Goal: Obtain resource: Obtain resource

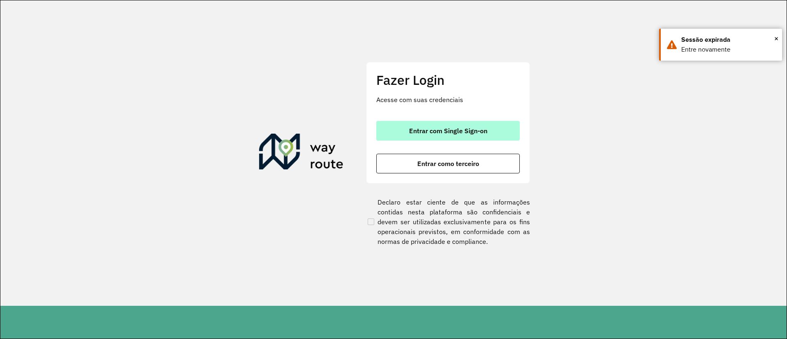
click at [497, 132] on button "Entrar com Single Sign-on" at bounding box center [447, 131] width 143 height 20
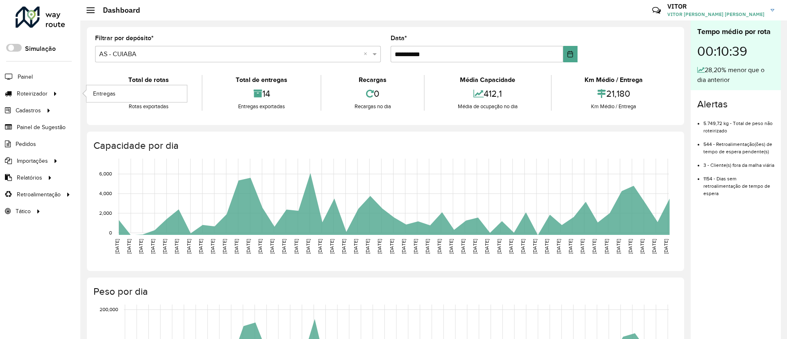
click at [60, 96] on li "Roteirizador Entregas" at bounding box center [40, 93] width 80 height 17
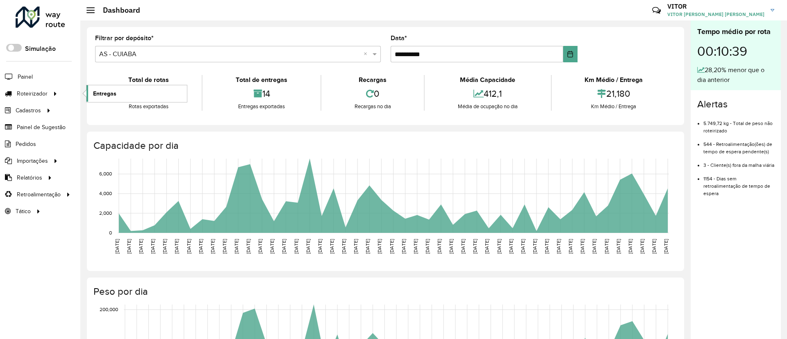
click at [143, 100] on link "Entregas" at bounding box center [136, 93] width 100 height 16
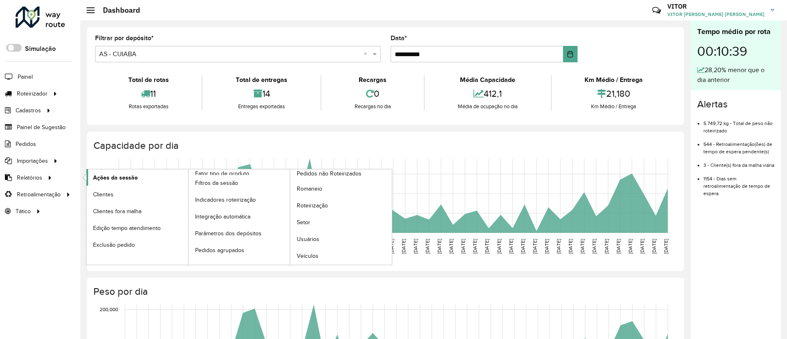
click at [125, 181] on span "Ações da sessão" at bounding box center [115, 177] width 45 height 9
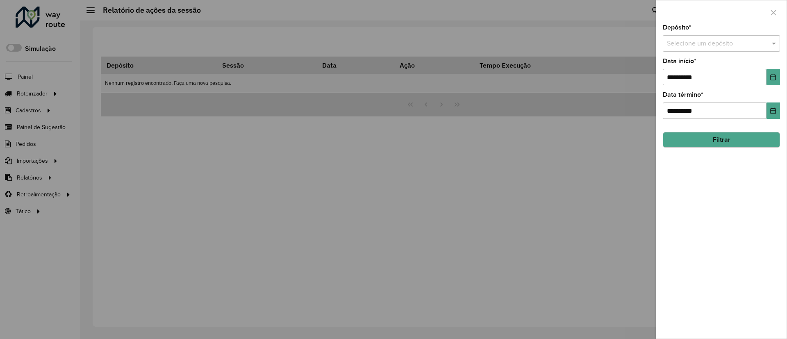
click at [660, 39] on div "**********" at bounding box center [721, 182] width 130 height 314
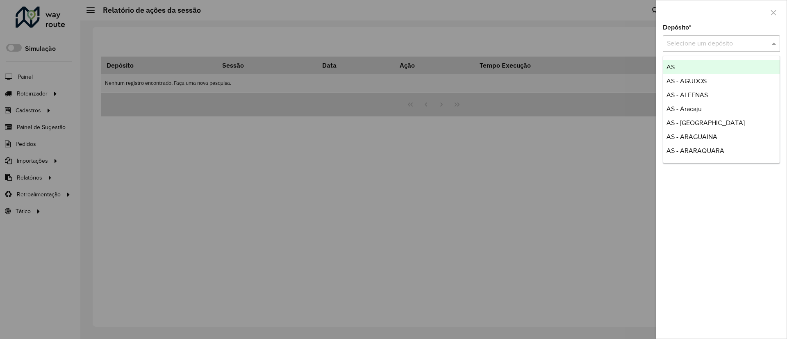
click at [677, 40] on input "text" at bounding box center [713, 44] width 93 height 10
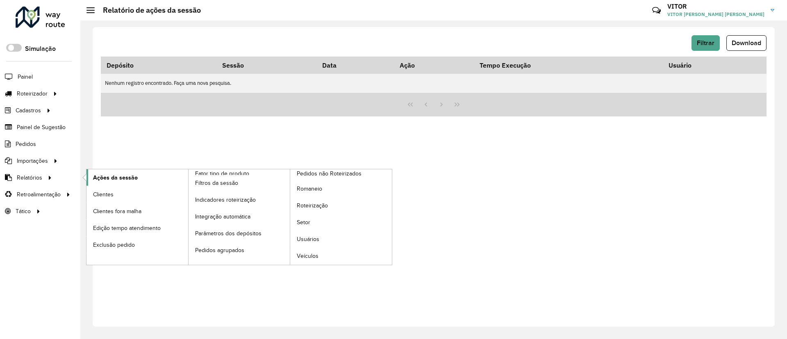
click at [113, 178] on span "Ações da sessão" at bounding box center [115, 177] width 45 height 9
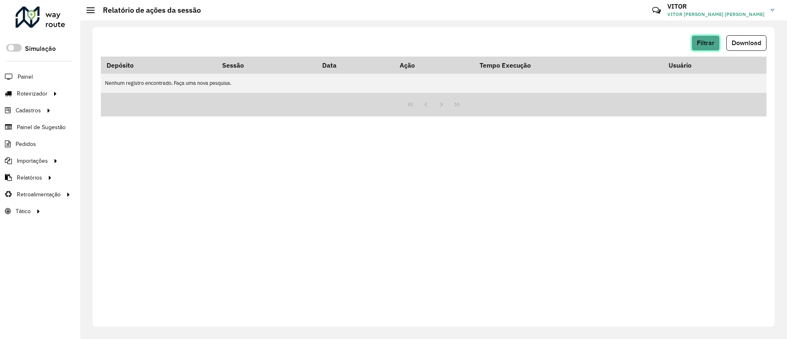
click at [702, 39] on span "Filtrar" at bounding box center [705, 42] width 18 height 7
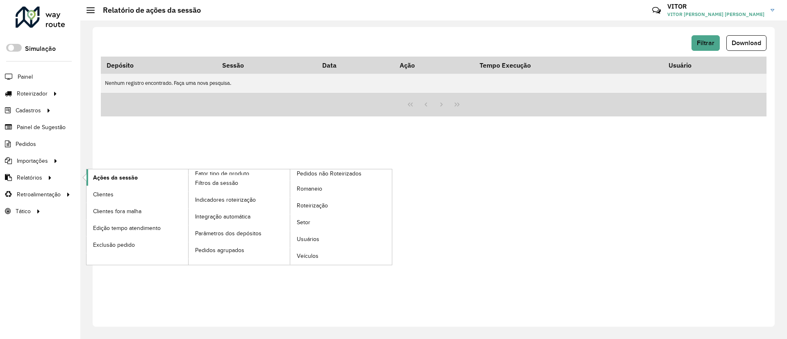
click at [93, 178] on span "Ações da sessão" at bounding box center [115, 177] width 45 height 9
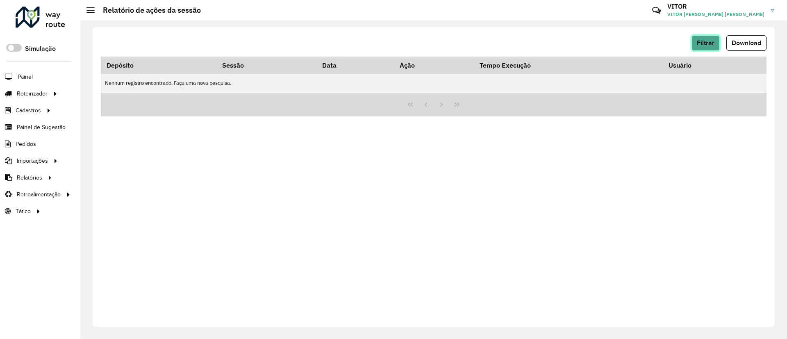
click at [706, 40] on span "Filtrar" at bounding box center [705, 42] width 18 height 7
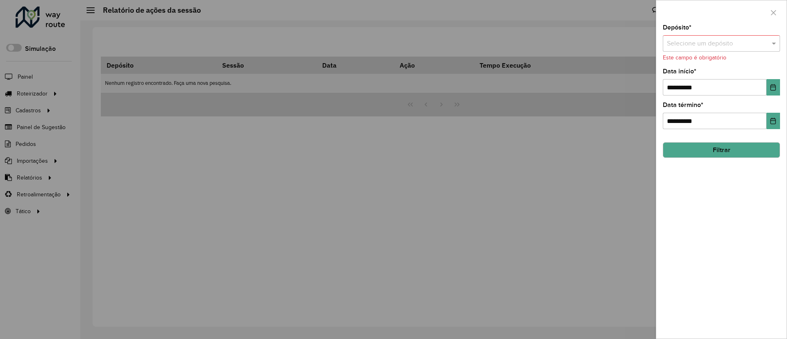
click at [708, 43] on input "text" at bounding box center [713, 44] width 93 height 10
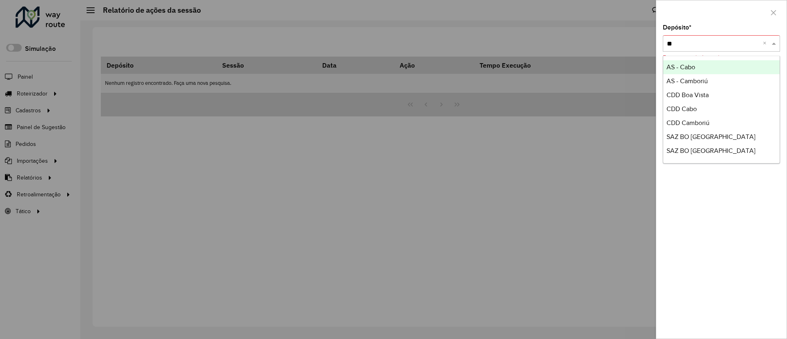
type input "**"
click at [714, 61] on div "SAZ BO [GEOGRAPHIC_DATA]" at bounding box center [721, 67] width 116 height 14
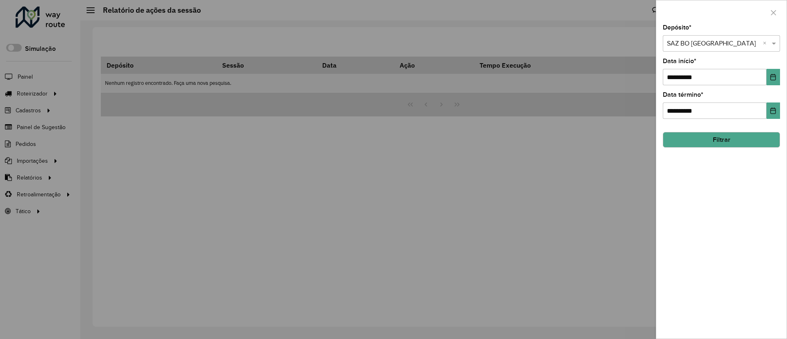
click at [773, 88] on div "**********" at bounding box center [721, 182] width 130 height 314
click at [773, 84] on button "Choose Date" at bounding box center [773, 77] width 14 height 16
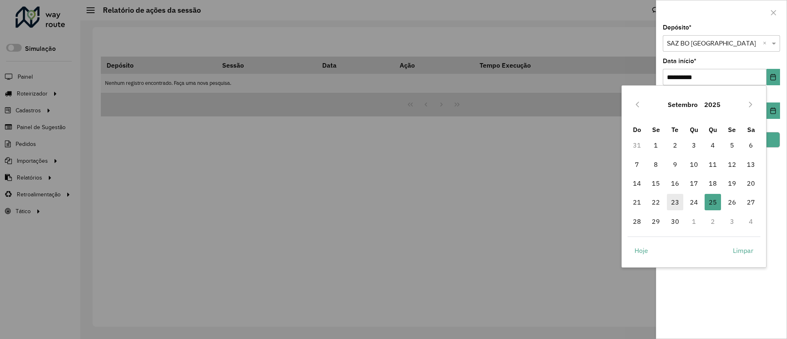
click at [678, 200] on span "23" at bounding box center [675, 202] width 16 height 16
type input "**********"
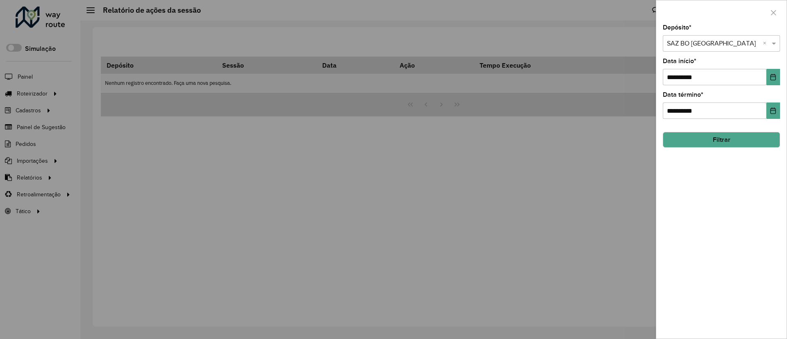
click at [725, 142] on button "Filtrar" at bounding box center [720, 140] width 117 height 16
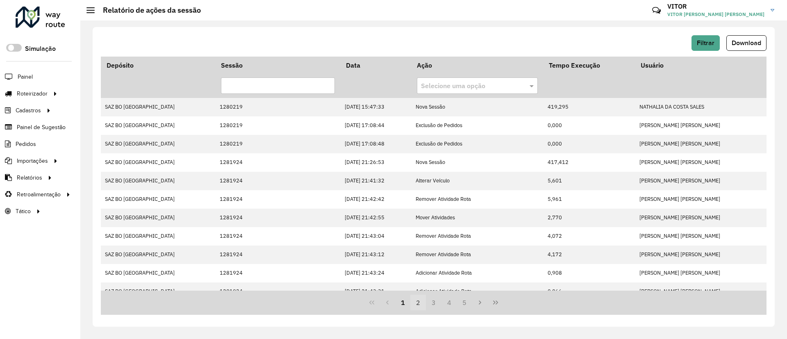
click at [418, 297] on button "2" at bounding box center [418, 303] width 16 height 16
click at [420, 300] on button "2" at bounding box center [418, 303] width 16 height 16
click at [426, 301] on button "3" at bounding box center [434, 303] width 16 height 16
click at [446, 305] on button "4" at bounding box center [449, 303] width 16 height 16
click at [748, 42] on span "Download" at bounding box center [745, 42] width 29 height 7
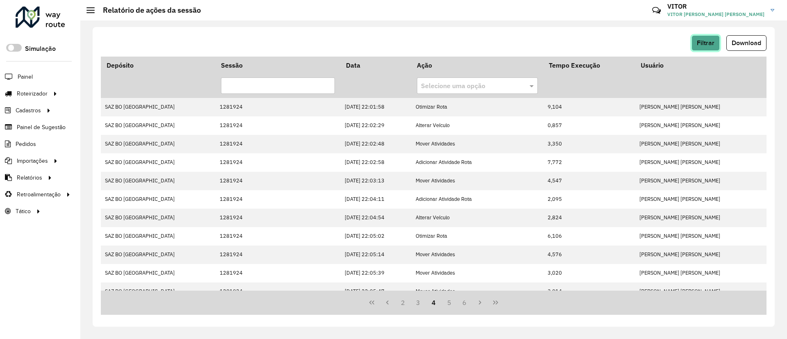
click at [707, 42] on span "Filtrar" at bounding box center [705, 42] width 18 height 7
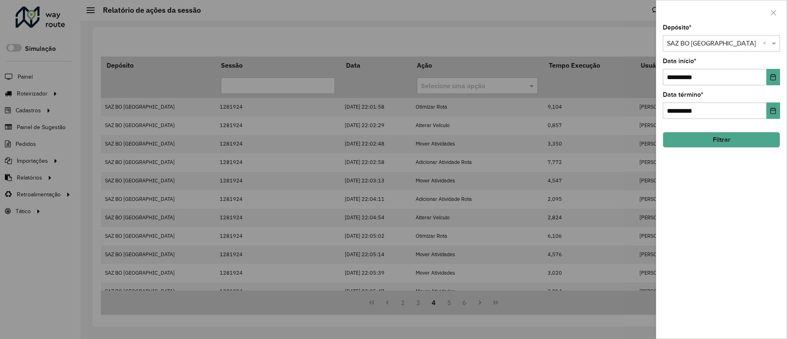
click at [707, 37] on div "Selecione um depósito × SAZ BO Cochabamba ×" at bounding box center [720, 43] width 117 height 16
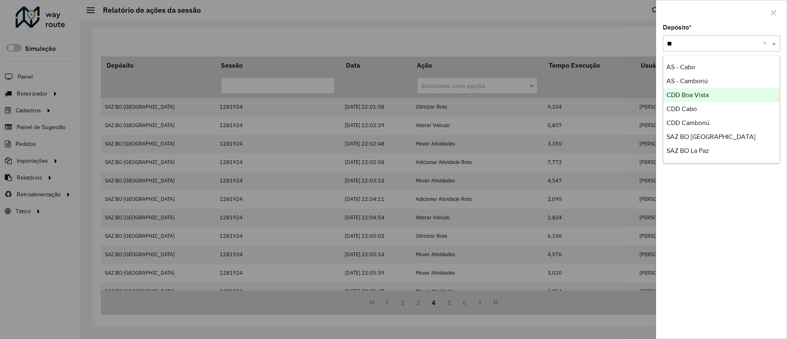
type input "**"
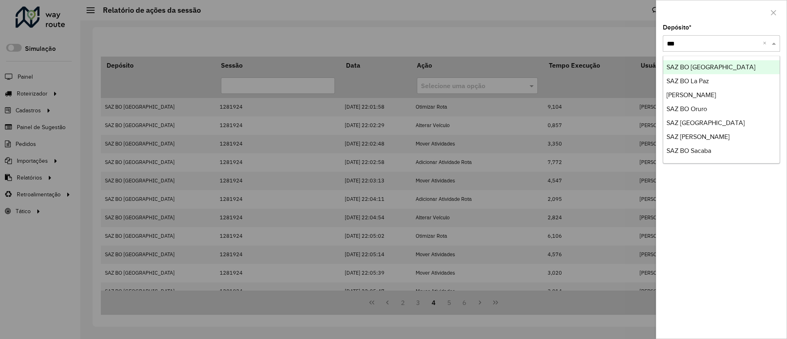
click at [702, 71] on div "SAZ BO [GEOGRAPHIC_DATA]" at bounding box center [721, 67] width 116 height 14
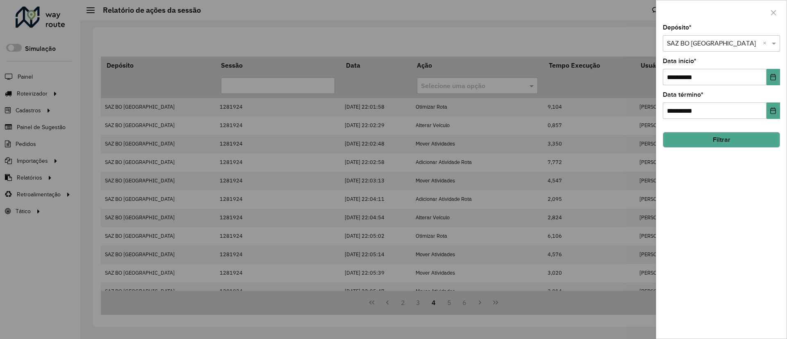
click at [720, 147] on button "Filtrar" at bounding box center [720, 140] width 117 height 16
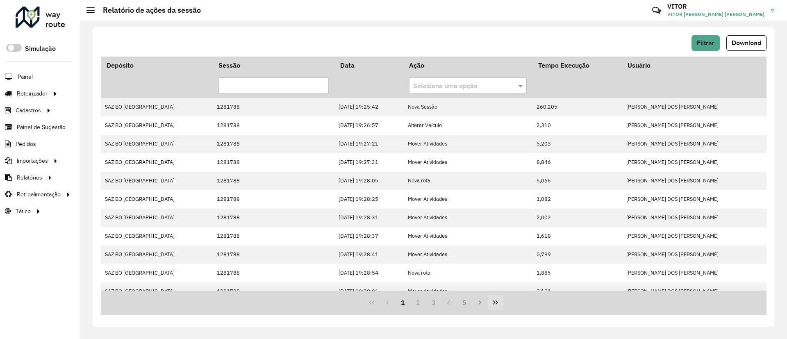
click at [497, 304] on icon "Last Page" at bounding box center [495, 302] width 7 height 7
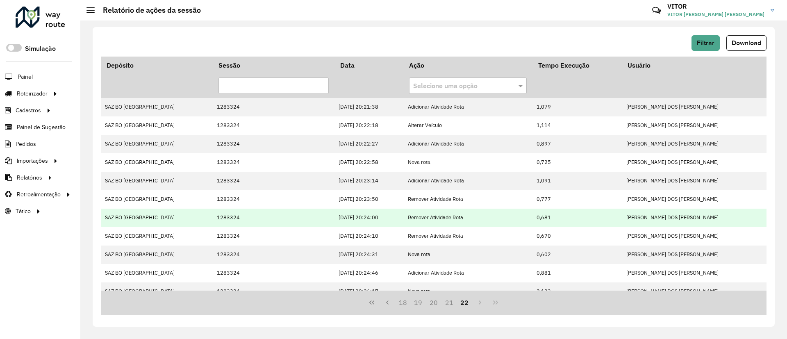
scroll to position [158, 0]
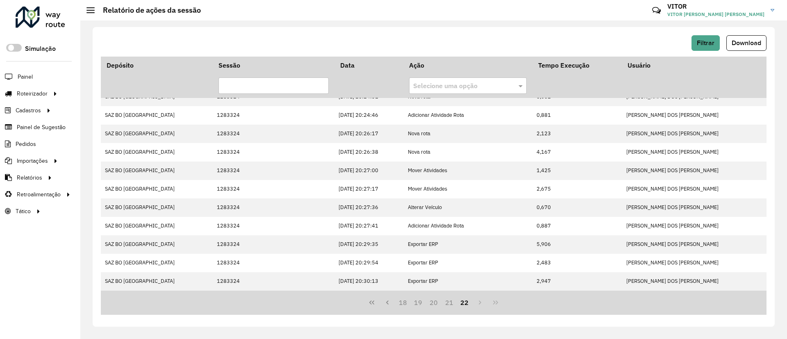
click at [459, 300] on button "22" at bounding box center [465, 303] width 16 height 16
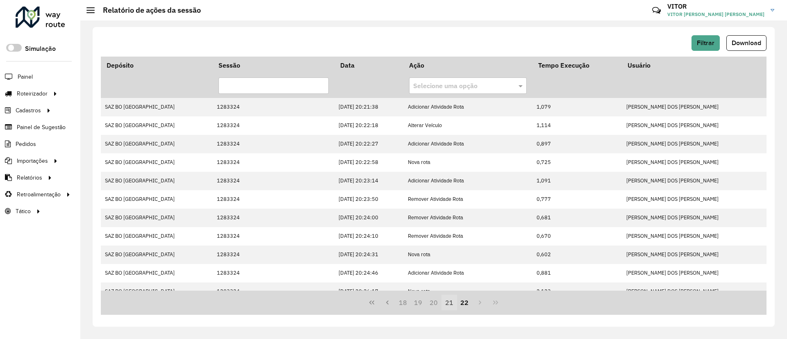
click at [453, 301] on button "21" at bounding box center [449, 303] width 16 height 16
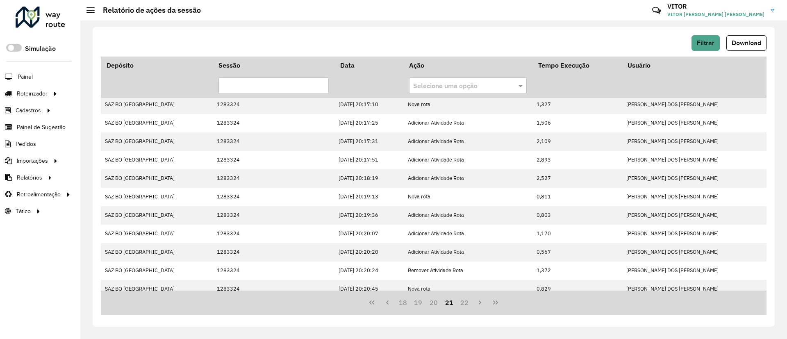
scroll to position [176, 0]
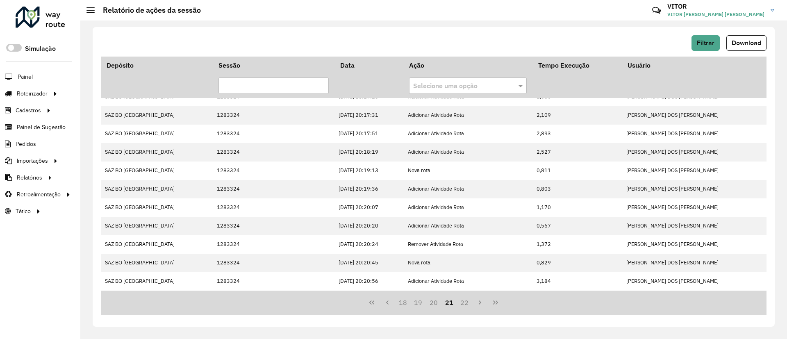
click at [757, 41] on span "Download" at bounding box center [745, 42] width 29 height 7
click at [711, 41] on span "Filtrar" at bounding box center [705, 42] width 18 height 7
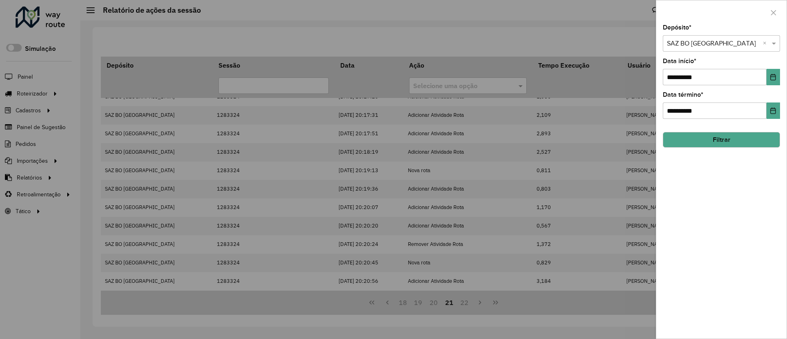
click at [694, 42] on input "text" at bounding box center [713, 44] width 93 height 10
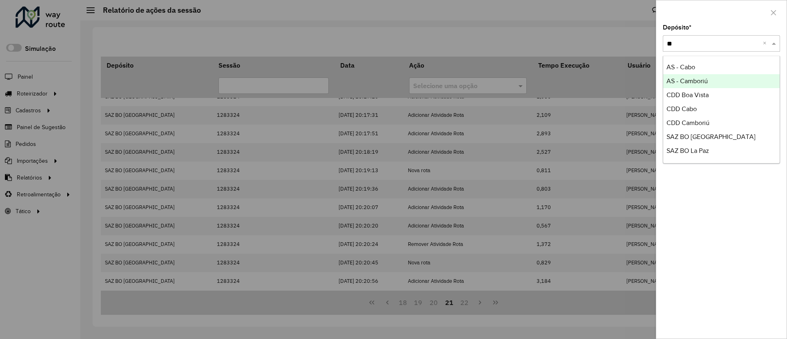
type input "**"
click at [696, 85] on div "SAZ BO La Paz" at bounding box center [721, 81] width 116 height 14
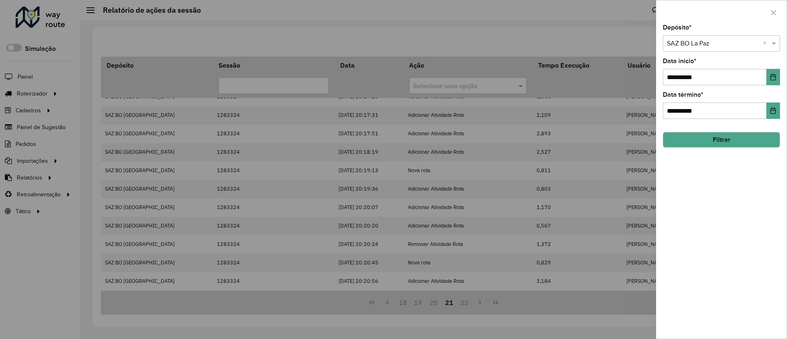
click at [713, 135] on button "Filtrar" at bounding box center [720, 140] width 117 height 16
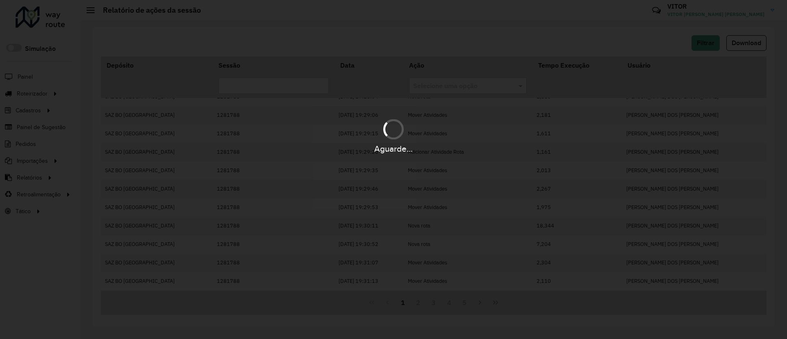
scroll to position [0, 0]
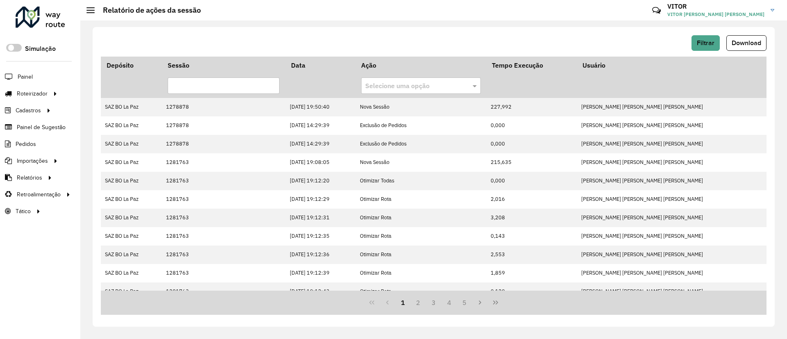
click at [505, 302] on div "1 2 3 4 5" at bounding box center [433, 302] width 665 height 24
click at [498, 302] on icon "Last Page" at bounding box center [495, 302] width 7 height 7
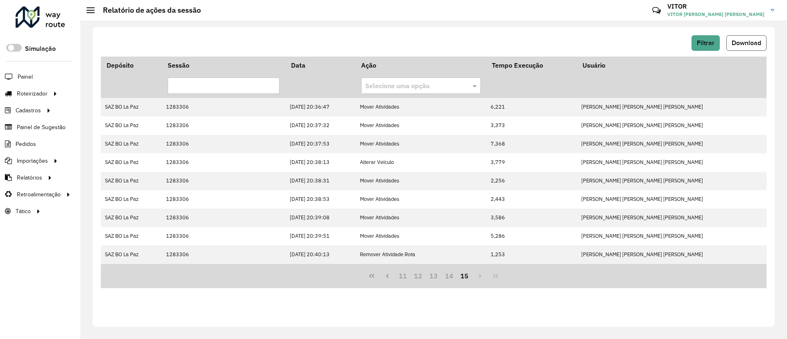
click at [733, 43] on span "Download" at bounding box center [745, 42] width 29 height 7
click at [699, 45] on span "Filtrar" at bounding box center [705, 42] width 18 height 7
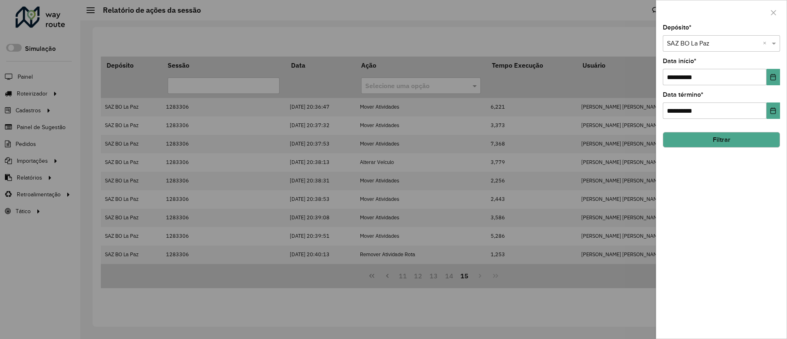
click at [698, 51] on div "Selecione um depósito × SAZ BO La Paz ×" at bounding box center [720, 43] width 117 height 16
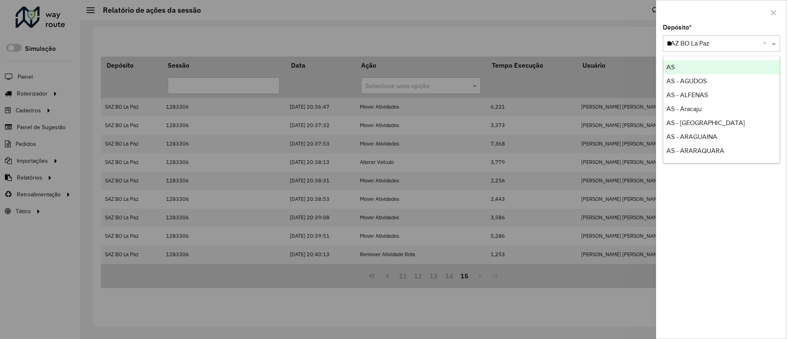
type input "**"
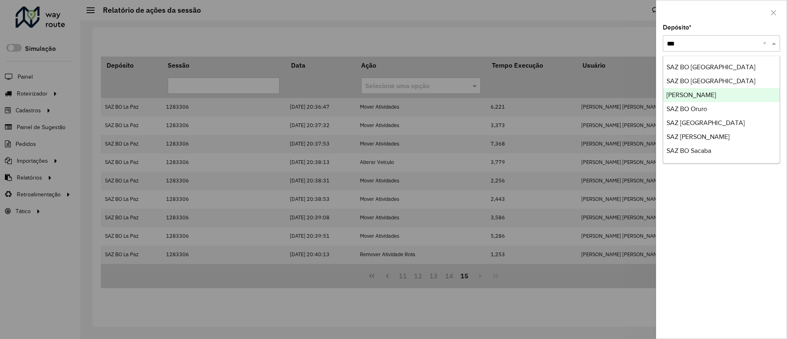
click at [721, 98] on div "[PERSON_NAME]" at bounding box center [721, 95] width 116 height 14
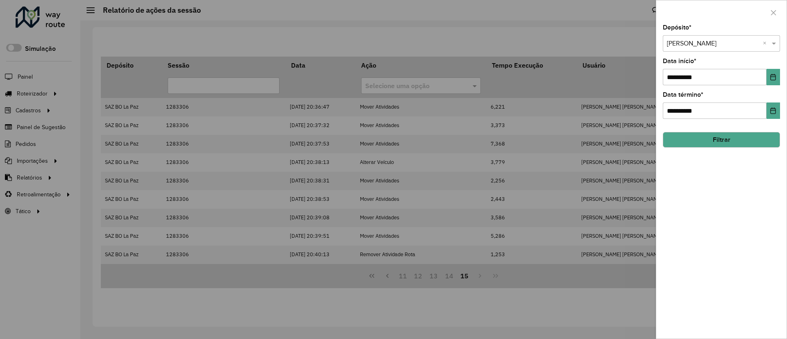
click at [706, 127] on hb-field-button "Filtrar" at bounding box center [720, 136] width 117 height 22
click at [714, 136] on button "Filtrar" at bounding box center [720, 140] width 117 height 16
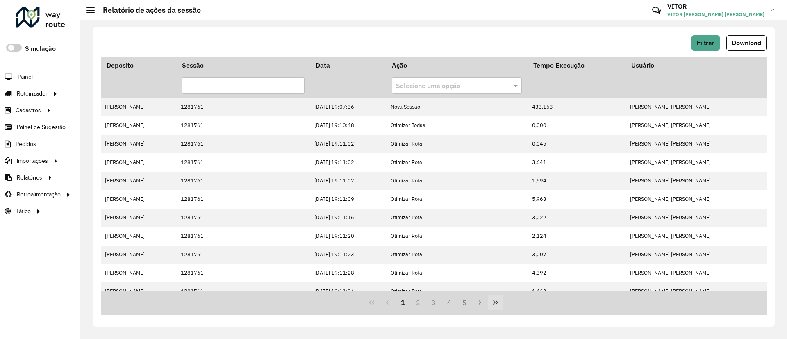
click at [497, 306] on button "Last Page" at bounding box center [496, 303] width 16 height 16
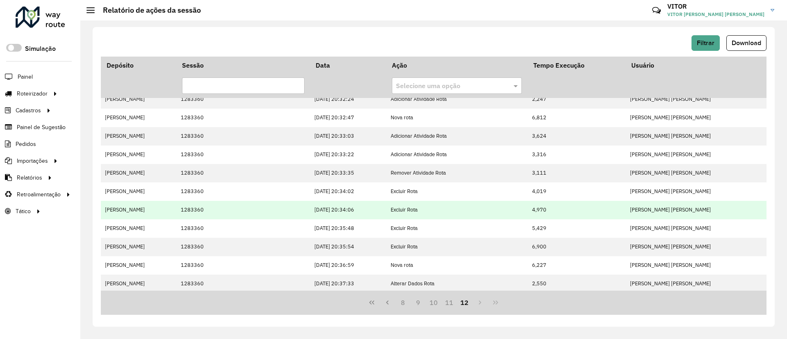
scroll to position [10, 0]
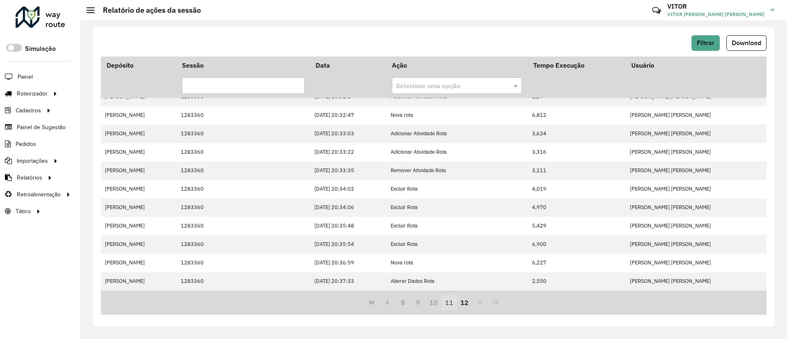
click at [450, 297] on button "11" at bounding box center [449, 303] width 16 height 16
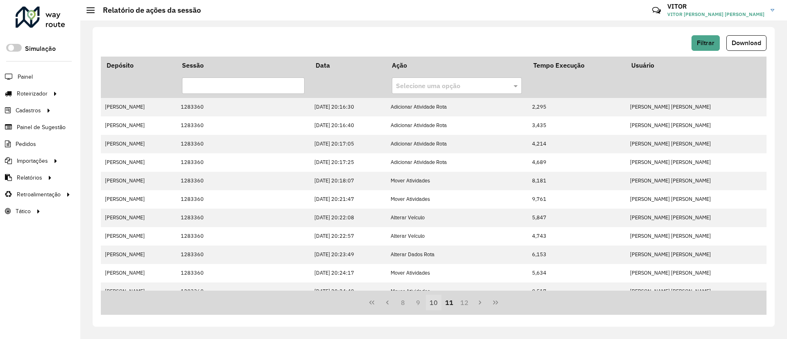
click at [433, 304] on button "10" at bounding box center [434, 303] width 16 height 16
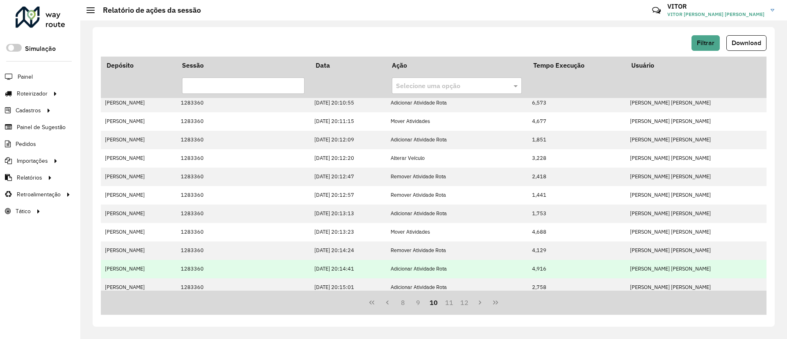
scroll to position [176, 0]
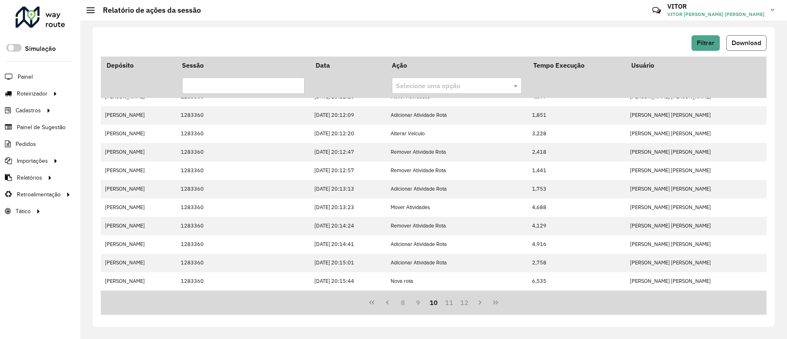
click at [741, 44] on span "Download" at bounding box center [745, 42] width 29 height 7
click at [693, 47] on button "Filtrar" at bounding box center [705, 43] width 28 height 16
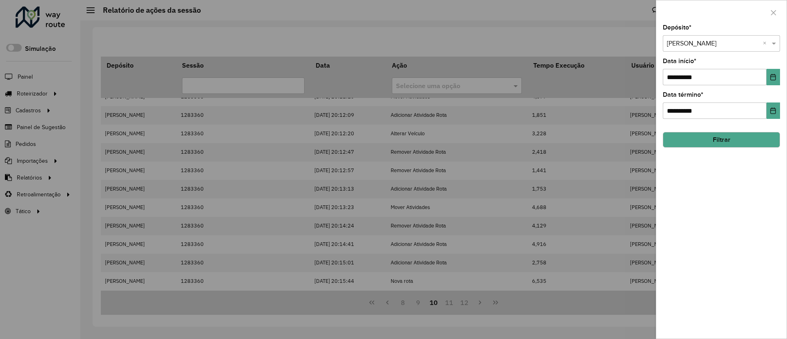
click at [689, 47] on input "text" at bounding box center [713, 44] width 93 height 10
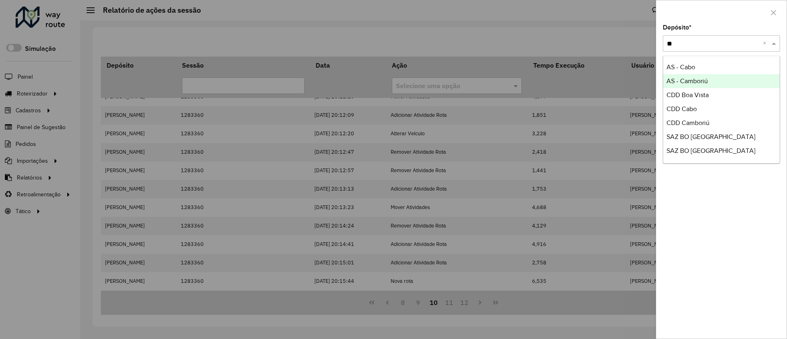
type input "**"
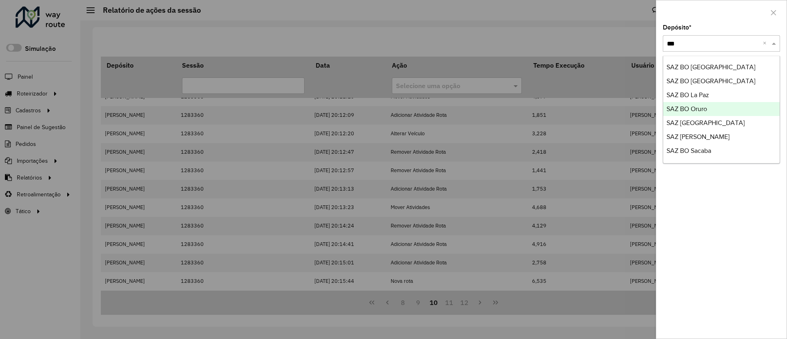
click at [710, 108] on div "SAZ BO Oruro" at bounding box center [721, 109] width 116 height 14
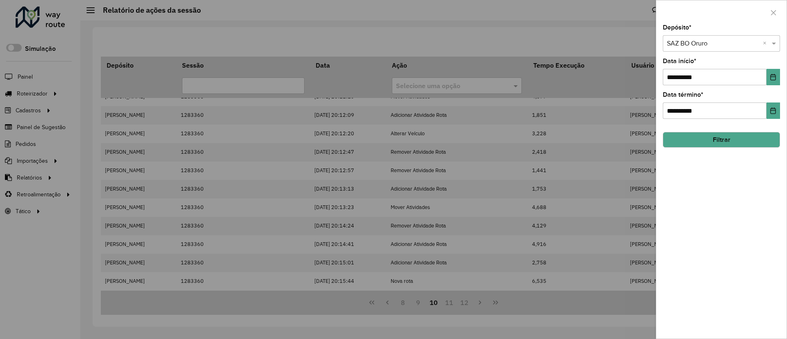
click at [723, 134] on button "Filtrar" at bounding box center [720, 140] width 117 height 16
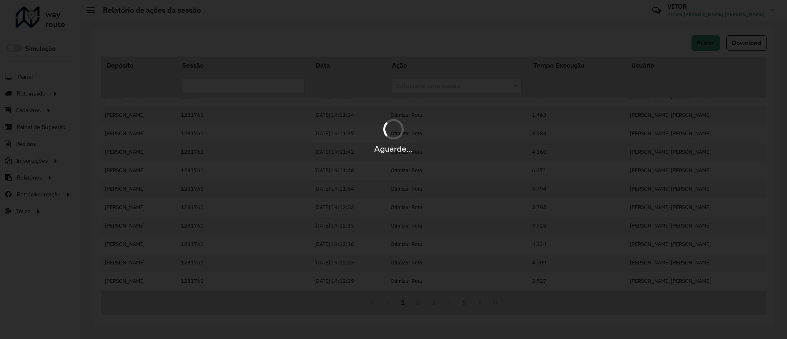
scroll to position [0, 0]
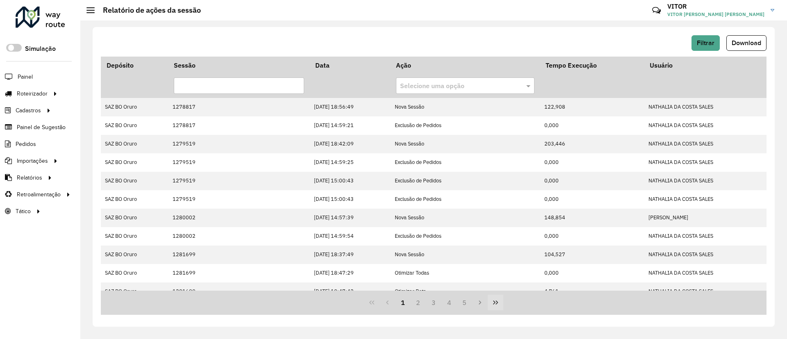
click at [499, 301] on button "Last Page" at bounding box center [496, 303] width 16 height 16
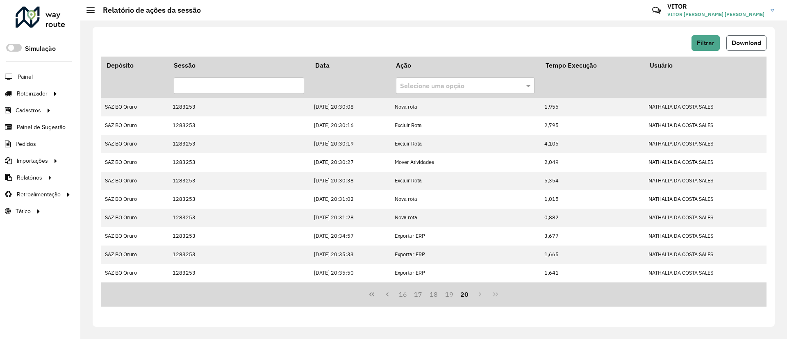
click at [752, 37] on button "Download" at bounding box center [746, 43] width 40 height 16
click at [695, 48] on button "Filtrar" at bounding box center [705, 43] width 28 height 16
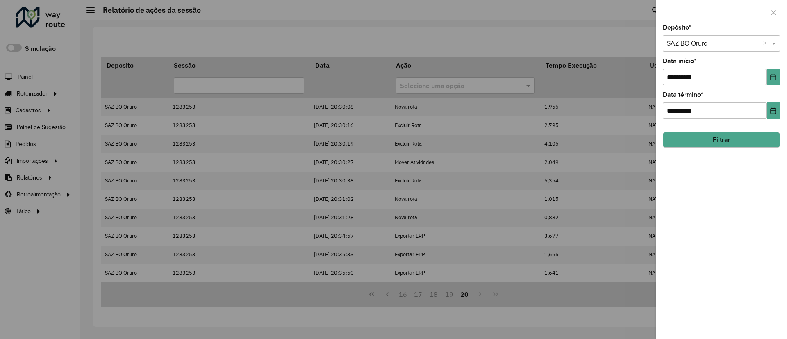
click at [699, 50] on div "Selecione um depósito × SAZ BO Oruro ×" at bounding box center [720, 43] width 117 height 16
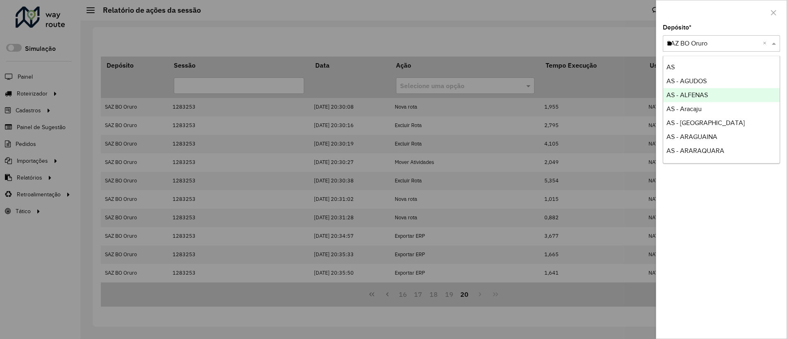
type input "**"
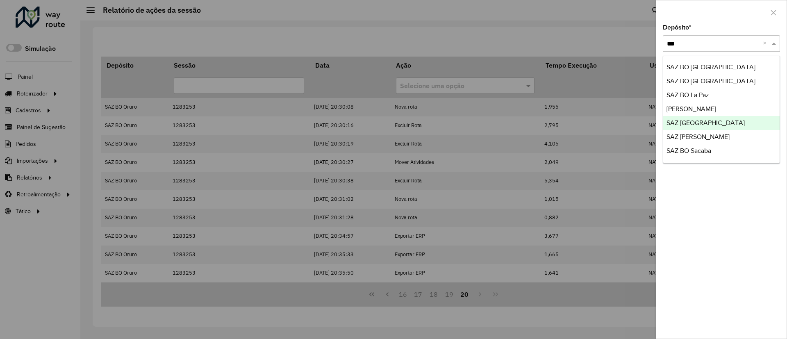
click at [719, 122] on div "SAZ [GEOGRAPHIC_DATA]" at bounding box center [721, 123] width 116 height 14
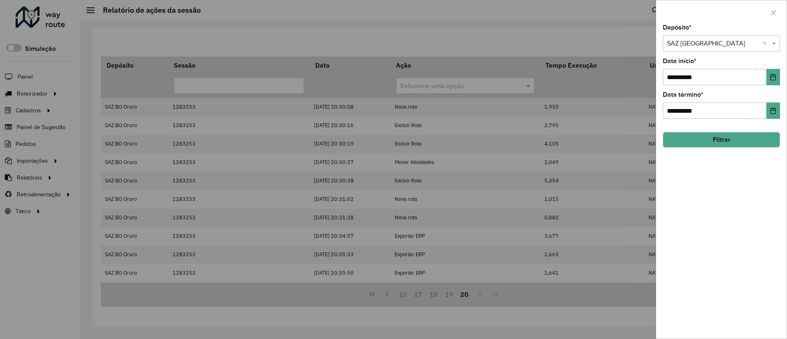
click at [719, 138] on button "Filtrar" at bounding box center [720, 140] width 117 height 16
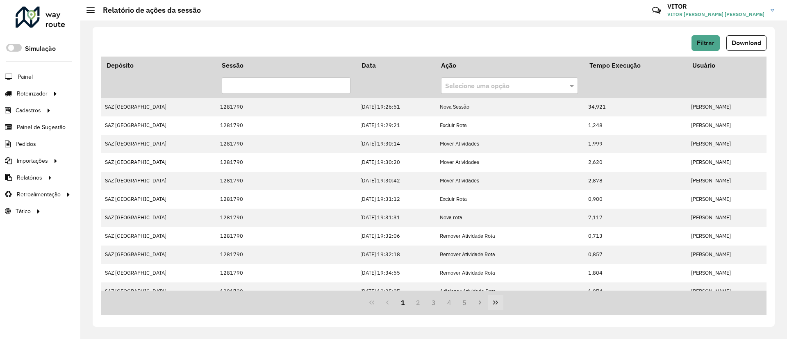
drag, startPoint x: 483, startPoint y: 300, endPoint x: 488, endPoint y: 302, distance: 4.7
click at [484, 301] on button "Next Page" at bounding box center [480, 303] width 16 height 16
click at [496, 304] on icon "Last Page" at bounding box center [495, 302] width 5 height 4
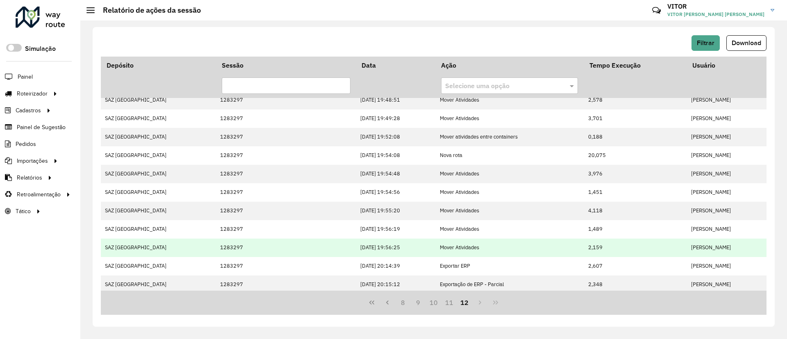
scroll to position [66, 0]
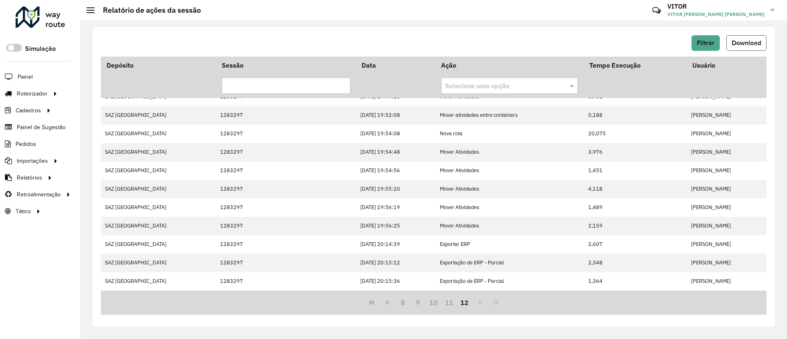
click at [735, 48] on button "Download" at bounding box center [746, 43] width 40 height 16
click at [698, 38] on button "Filtrar" at bounding box center [705, 43] width 28 height 16
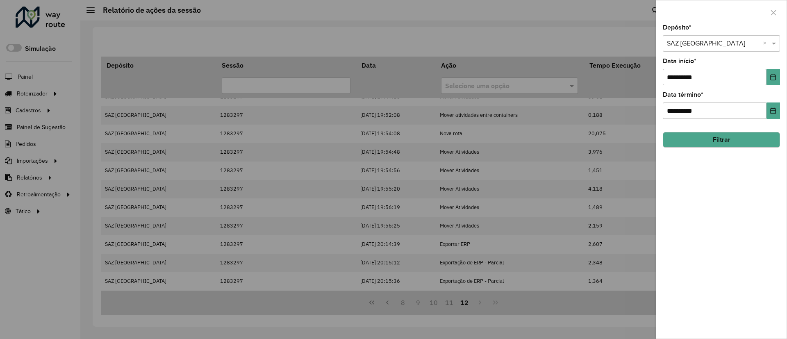
click at [729, 47] on input "text" at bounding box center [713, 44] width 93 height 10
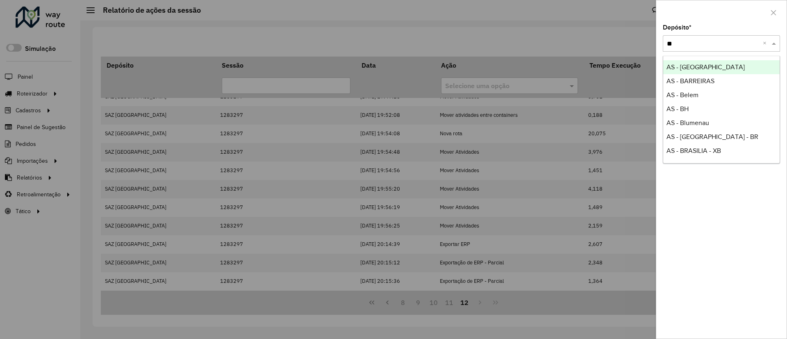
type input "**"
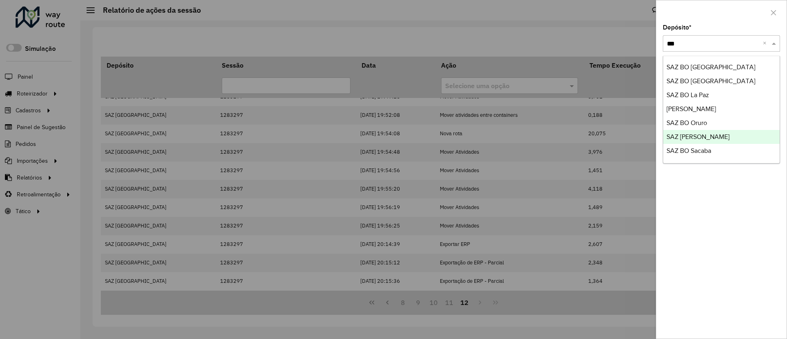
click at [712, 140] on div "SAZ [PERSON_NAME]" at bounding box center [721, 137] width 116 height 14
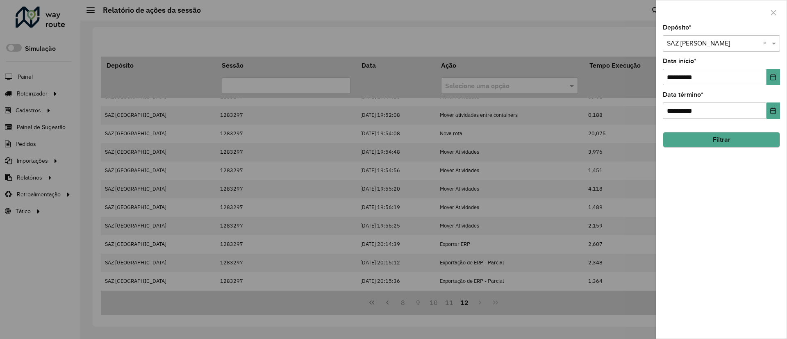
click at [717, 145] on button "Filtrar" at bounding box center [720, 140] width 117 height 16
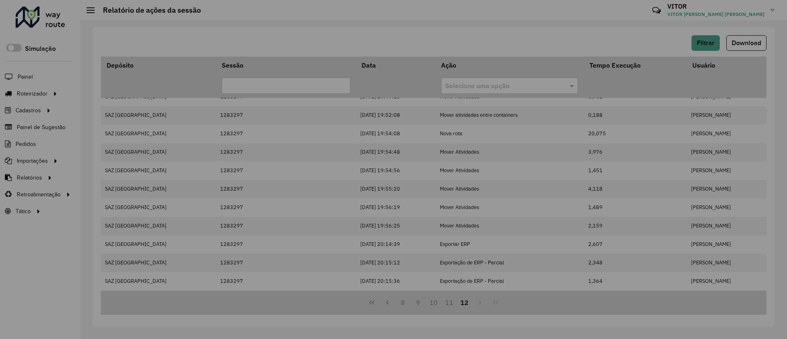
scroll to position [0, 0]
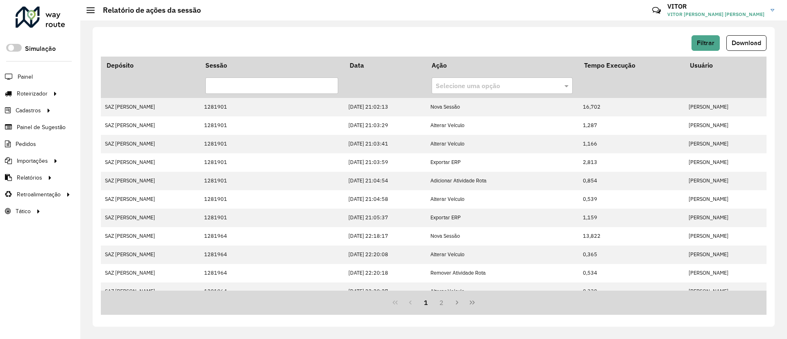
click at [459, 302] on icon "Next Page" at bounding box center [457, 302] width 7 height 7
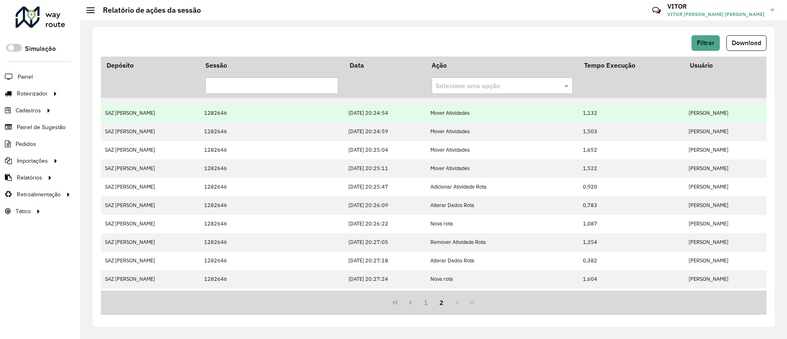
scroll to position [176, 0]
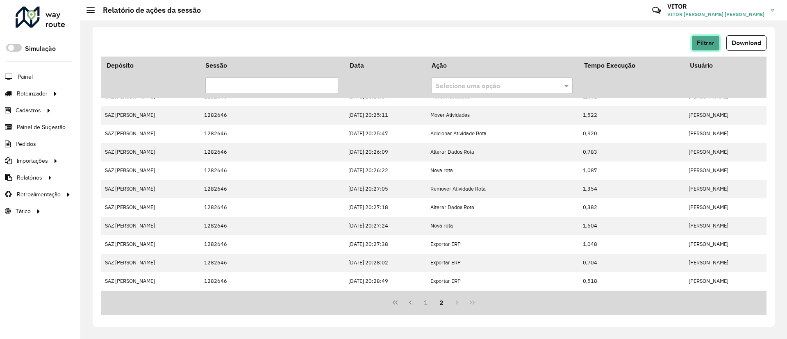
click at [701, 46] on span "Filtrar" at bounding box center [705, 42] width 18 height 7
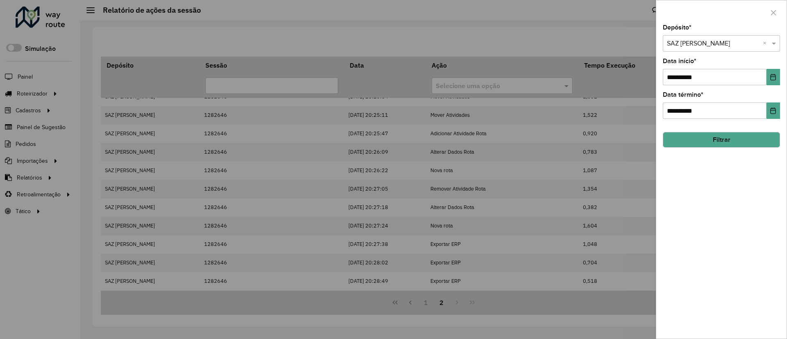
click at [708, 48] on input "text" at bounding box center [713, 44] width 93 height 10
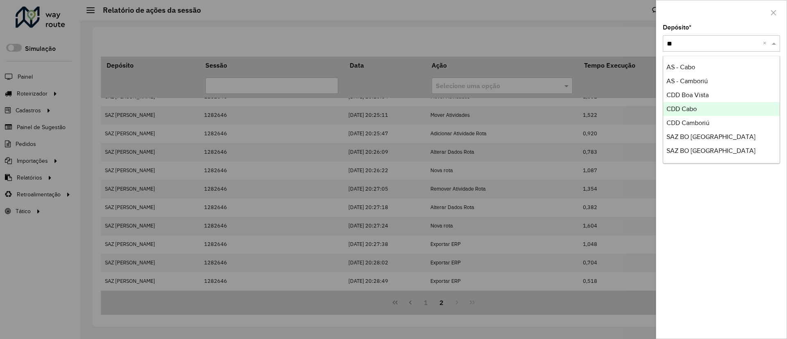
type input "**"
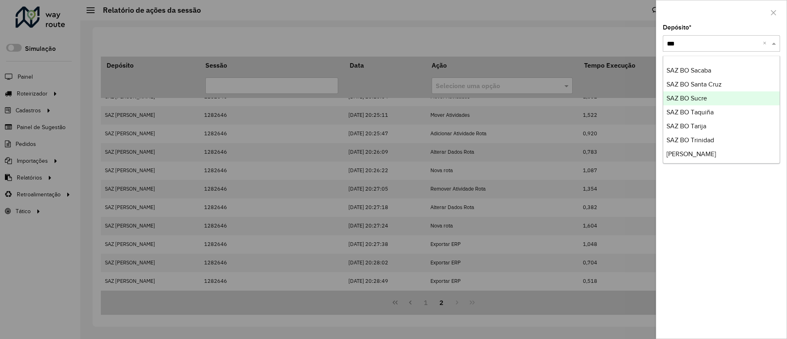
scroll to position [83, 0]
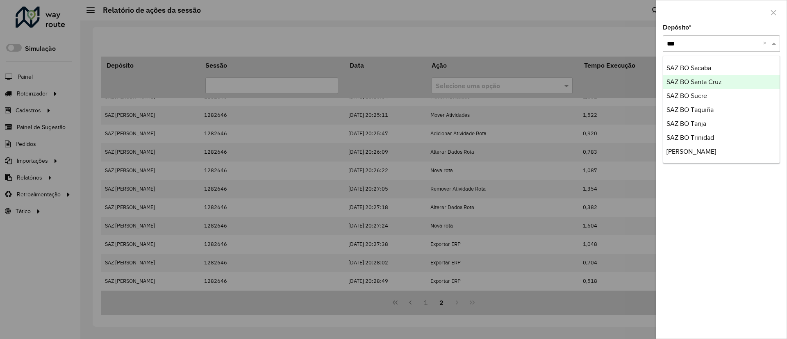
click at [710, 83] on span "SAZ BO Santa Cruz" at bounding box center [693, 81] width 55 height 7
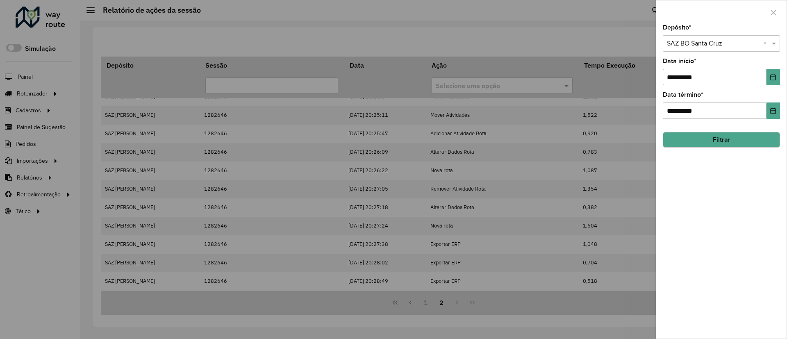
click at [733, 137] on button "Filtrar" at bounding box center [720, 140] width 117 height 16
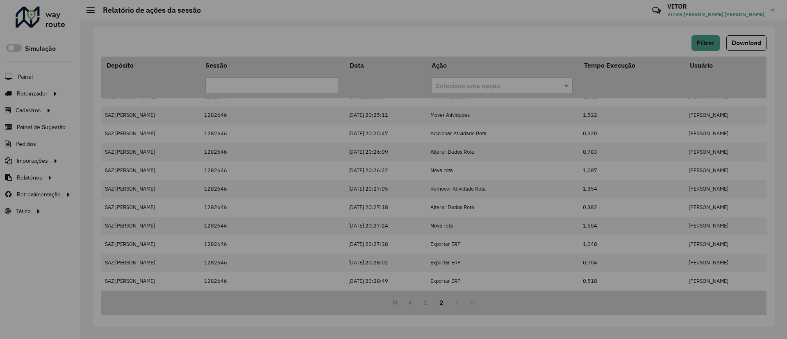
scroll to position [0, 0]
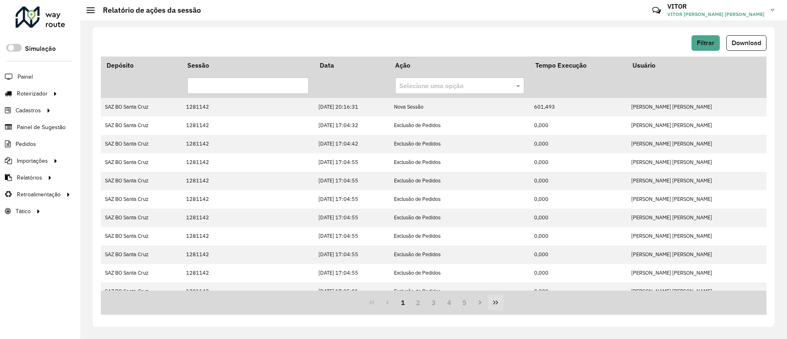
click at [497, 305] on icon "Last Page" at bounding box center [495, 302] width 7 height 7
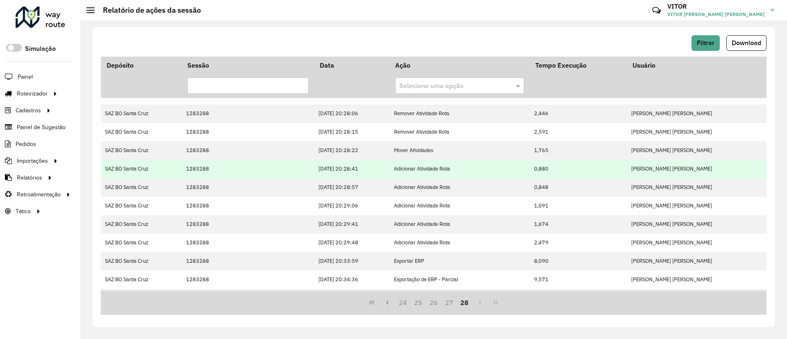
scroll to position [47, 0]
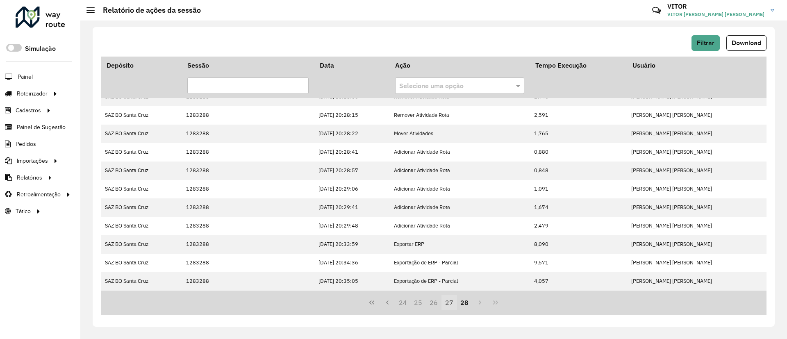
click at [451, 301] on button "27" at bounding box center [449, 303] width 16 height 16
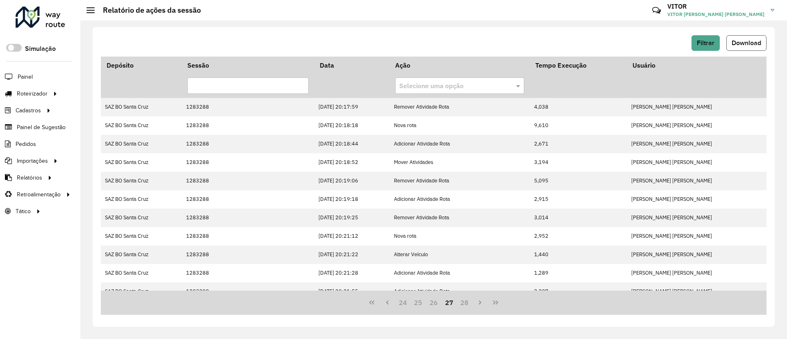
click at [746, 38] on button "Download" at bounding box center [746, 43] width 40 height 16
click at [694, 48] on button "Filtrar" at bounding box center [705, 43] width 28 height 16
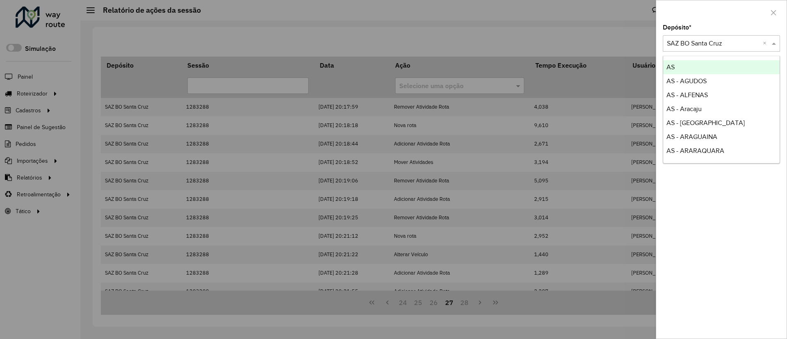
click at [702, 42] on input "text" at bounding box center [713, 44] width 93 height 10
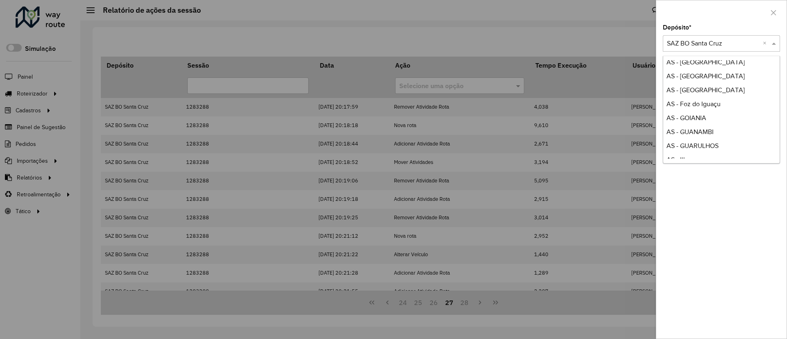
scroll to position [553, 0]
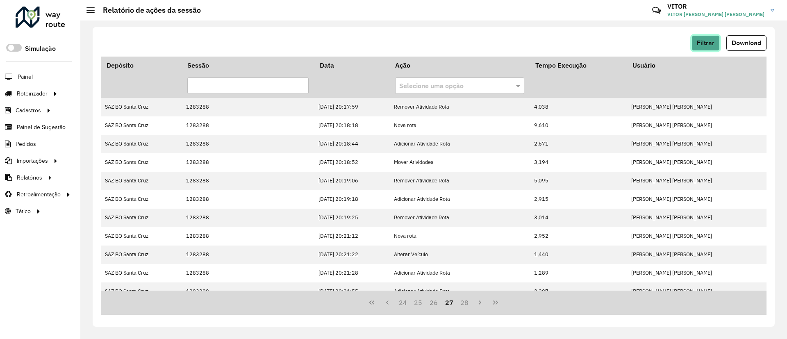
click at [714, 46] on button "Filtrar" at bounding box center [705, 43] width 28 height 16
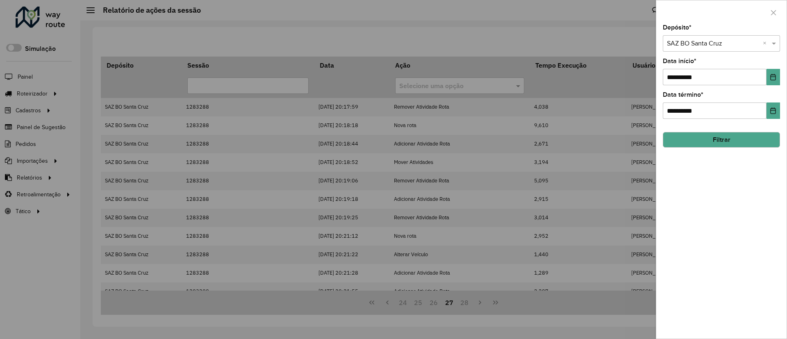
click at [676, 45] on input "text" at bounding box center [713, 44] width 93 height 10
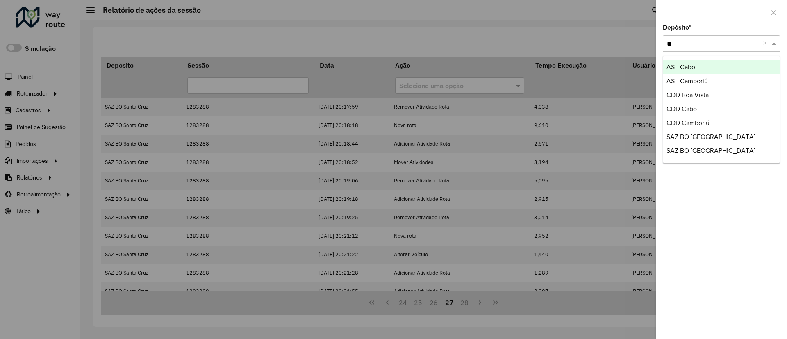
type input "**"
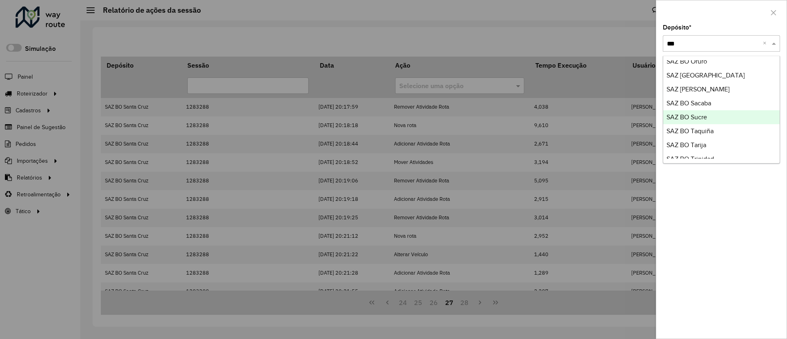
click at [709, 115] on div "SAZ BO Sucre" at bounding box center [721, 117] width 116 height 14
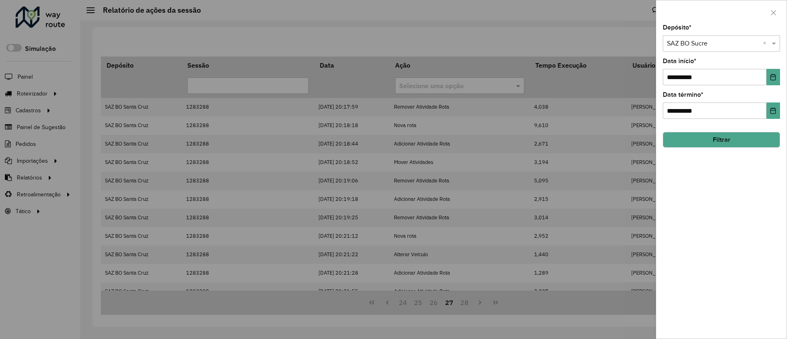
click at [720, 136] on button "Filtrar" at bounding box center [720, 140] width 117 height 16
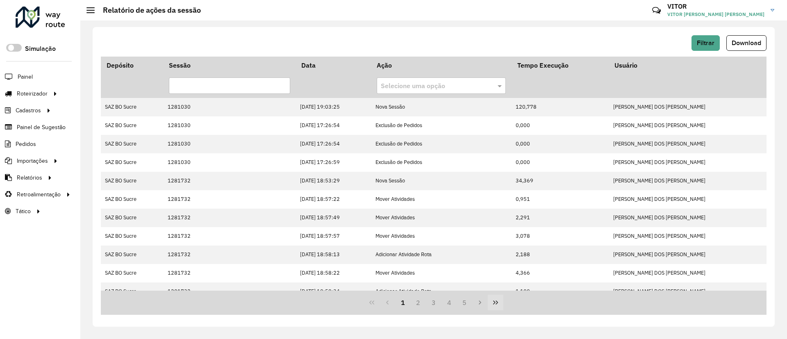
click at [502, 309] on button "Last Page" at bounding box center [496, 303] width 16 height 16
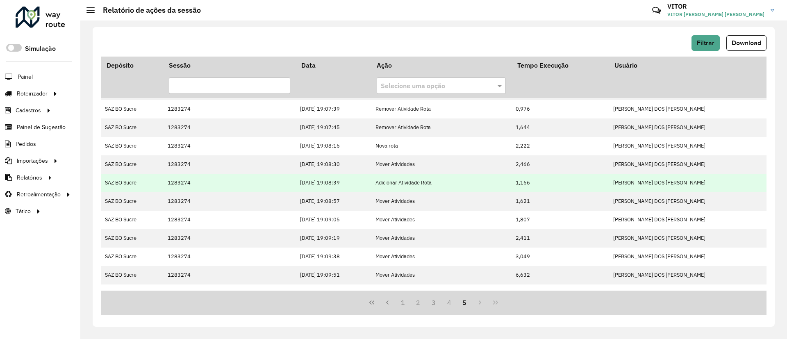
scroll to position [102, 0]
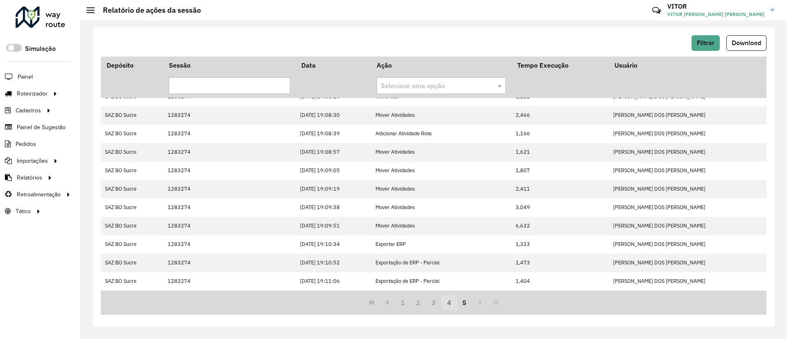
click at [449, 306] on button "4" at bounding box center [449, 303] width 16 height 16
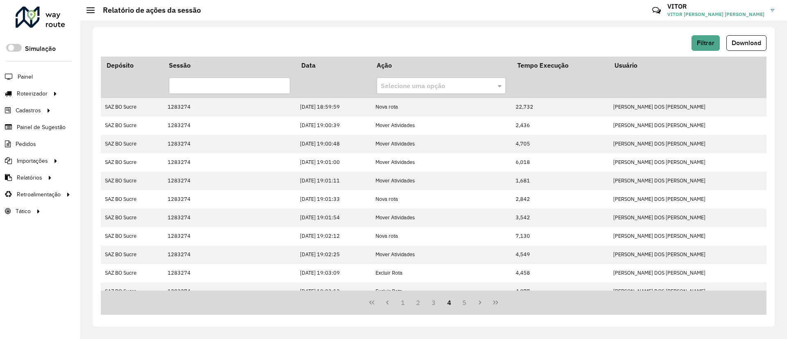
scroll to position [176, 0]
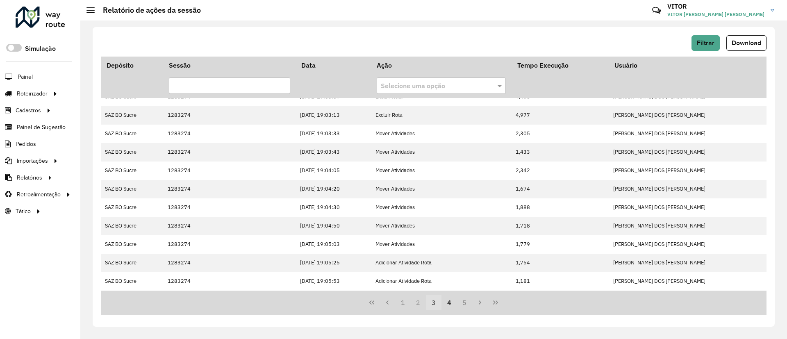
click at [438, 297] on button "3" at bounding box center [434, 303] width 16 height 16
click at [430, 304] on button "3" at bounding box center [434, 303] width 16 height 16
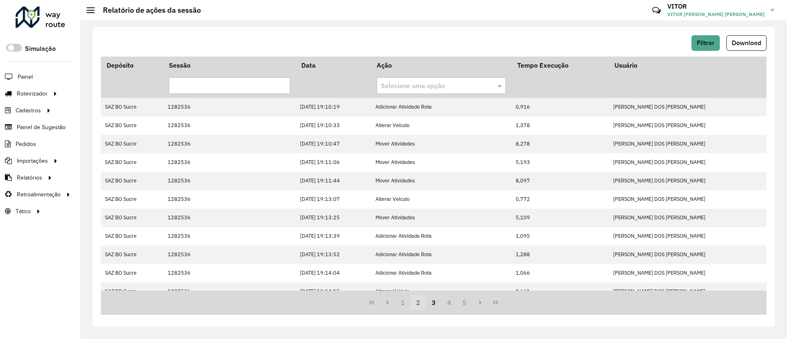
click at [424, 302] on button "2" at bounding box center [418, 303] width 16 height 16
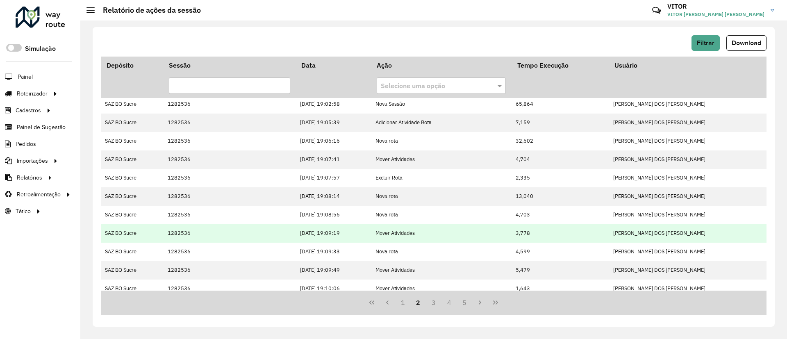
scroll to position [176, 0]
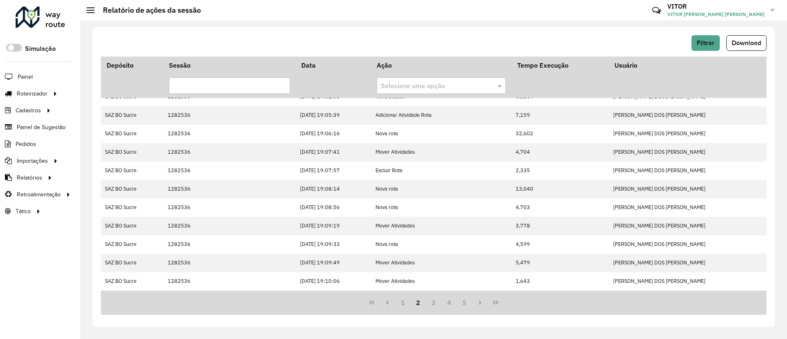
click at [714, 34] on div "Filtrar Download Depósito Sessão Data Ação Tempo Execução Usuário Selecione uma…" at bounding box center [434, 176] width 682 height 299
click at [714, 43] on button "Filtrar" at bounding box center [705, 43] width 28 height 16
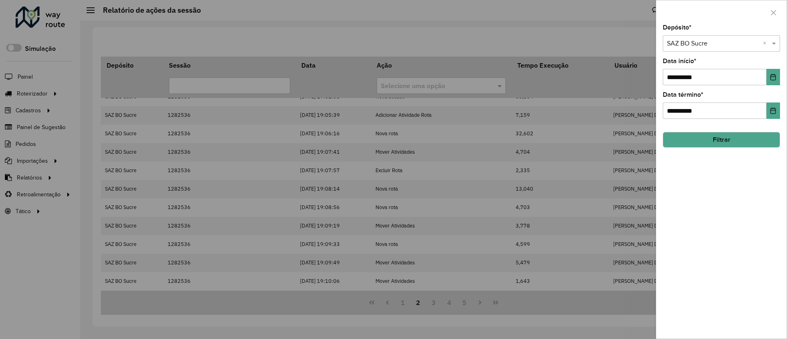
click at [714, 48] on div "Selecione um depósito × SAZ BO Sucre ×" at bounding box center [720, 43] width 117 height 16
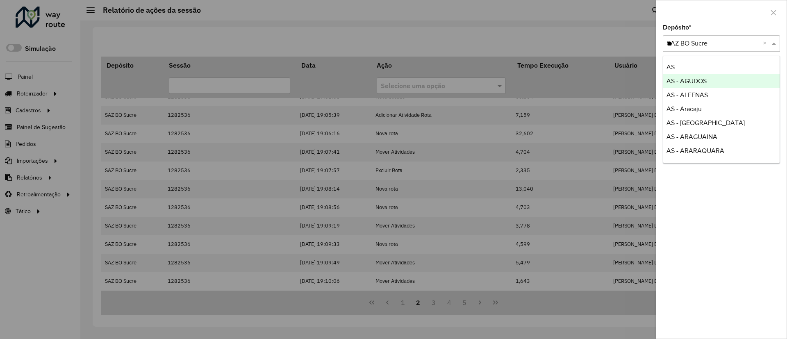
type input "**"
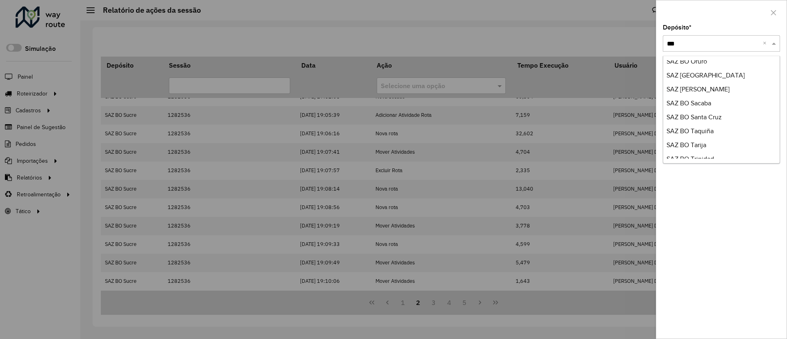
scroll to position [83, 0]
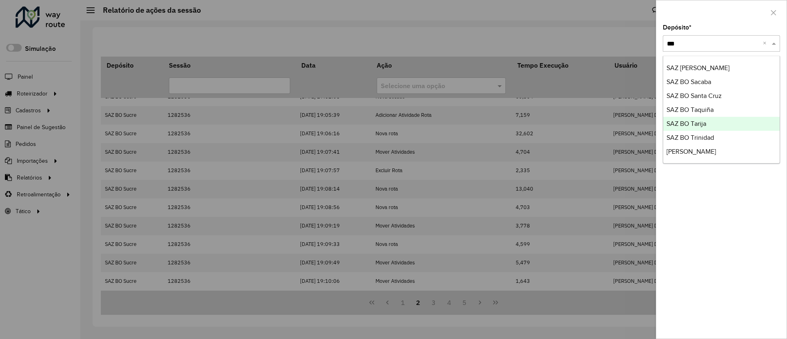
click at [714, 120] on div "SAZ BO Tarija" at bounding box center [721, 124] width 116 height 14
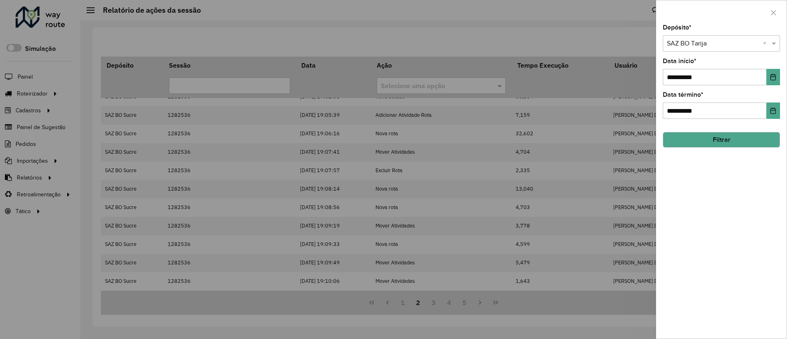
click at [725, 132] on button "Filtrar" at bounding box center [720, 140] width 117 height 16
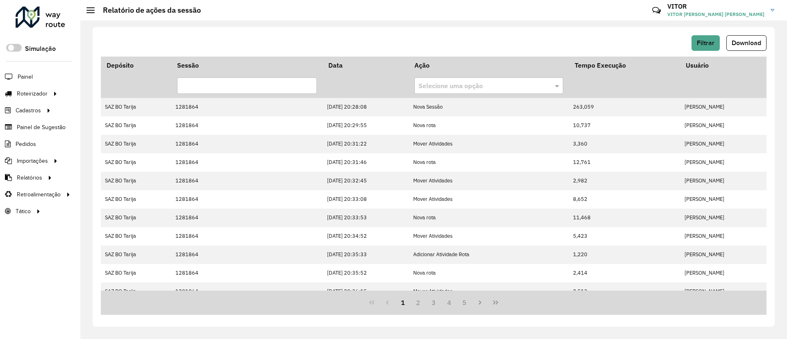
scroll to position [176, 0]
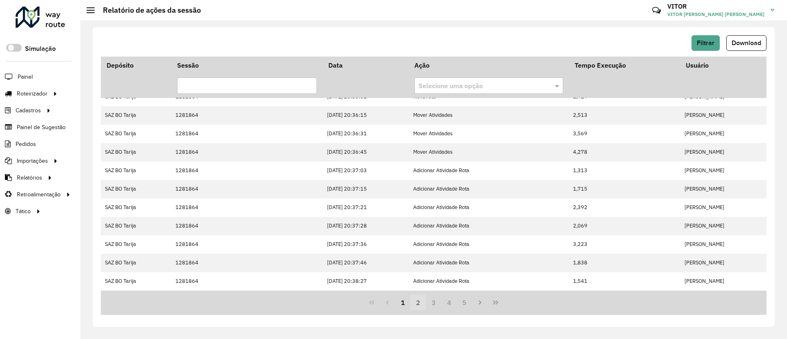
click at [416, 303] on button "2" at bounding box center [418, 303] width 16 height 16
click at [429, 305] on button "3" at bounding box center [434, 303] width 16 height 16
click at [447, 298] on button "4" at bounding box center [449, 303] width 16 height 16
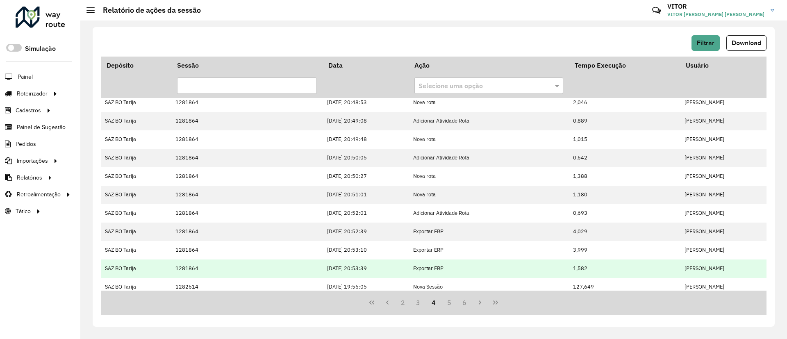
scroll to position [123, 0]
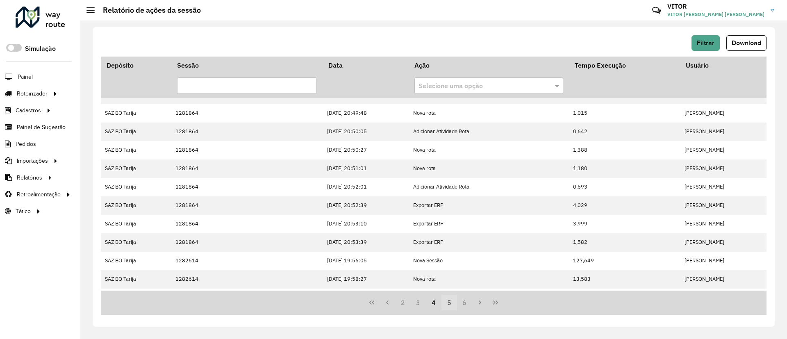
click at [453, 299] on button "5" at bounding box center [449, 303] width 16 height 16
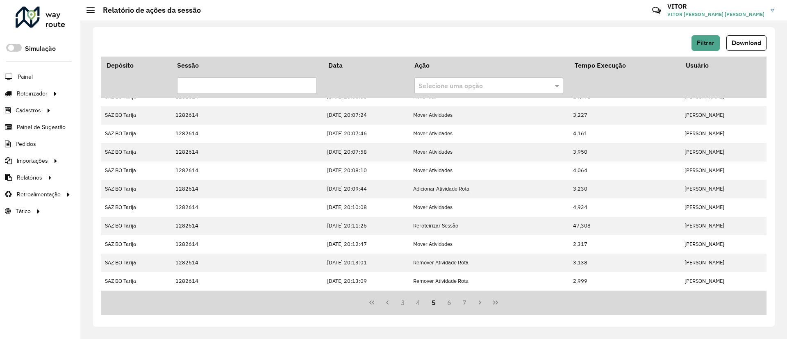
drag, startPoint x: 453, startPoint y: 300, endPoint x: 453, endPoint y: 293, distance: 7.0
click at [453, 300] on button "6" at bounding box center [449, 303] width 16 height 16
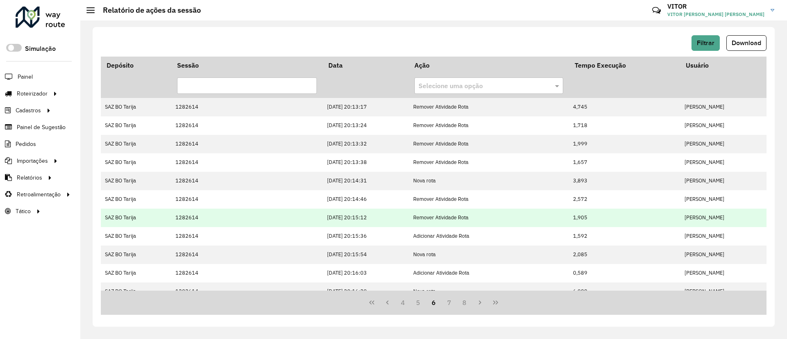
scroll to position [61, 0]
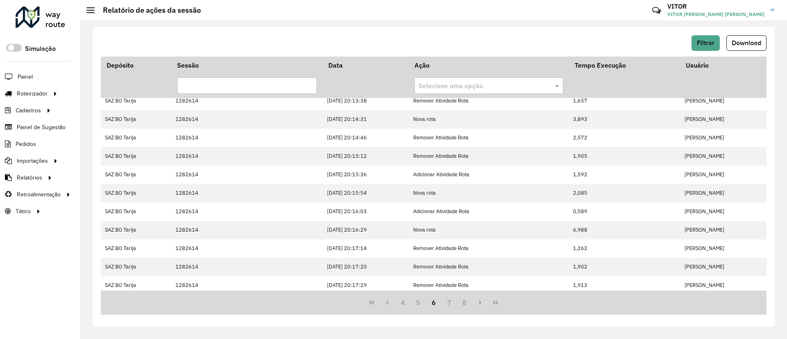
drag, startPoint x: 454, startPoint y: 302, endPoint x: 453, endPoint y: 291, distance: 10.8
click at [454, 301] on button "7" at bounding box center [449, 303] width 16 height 16
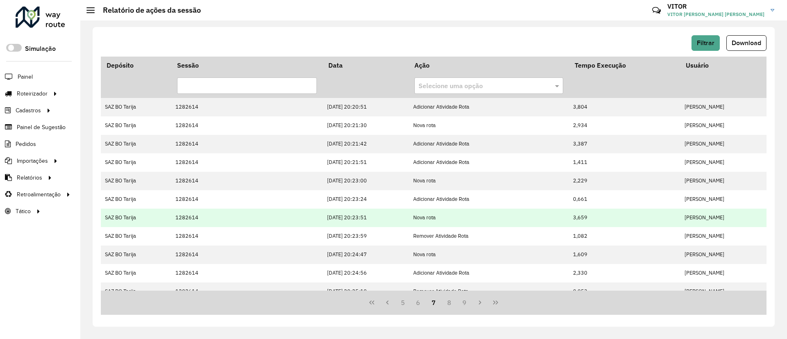
scroll to position [176, 0]
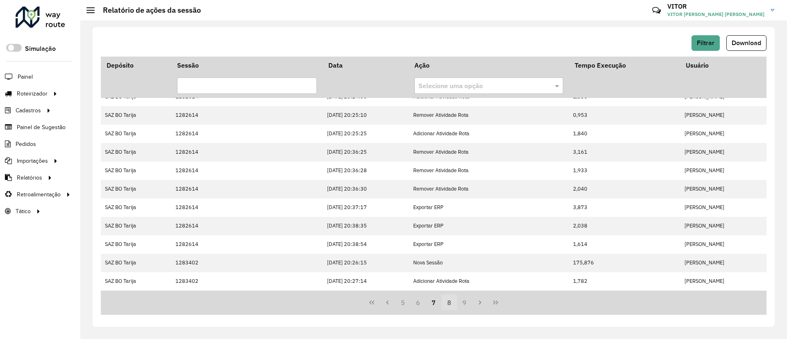
click at [452, 301] on button "8" at bounding box center [449, 303] width 16 height 16
click at [451, 299] on button "9" at bounding box center [449, 303] width 16 height 16
click at [461, 297] on button "10" at bounding box center [465, 303] width 16 height 16
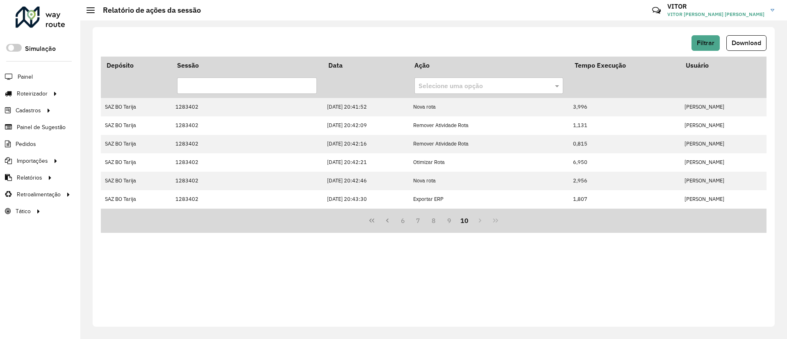
scroll to position [0, 0]
click at [699, 48] on button "Filtrar" at bounding box center [705, 43] width 28 height 16
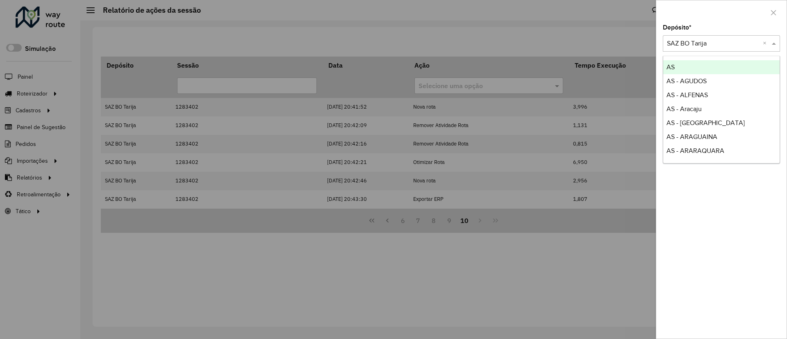
click at [702, 43] on input "text" at bounding box center [713, 44] width 93 height 10
type input "**"
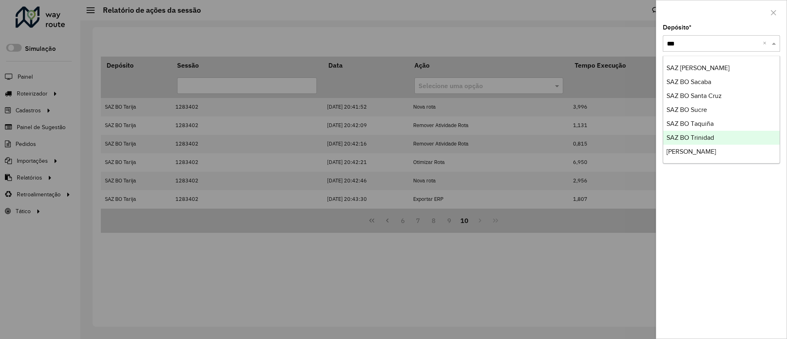
click at [725, 135] on div "SAZ BO Trinidad" at bounding box center [721, 138] width 116 height 14
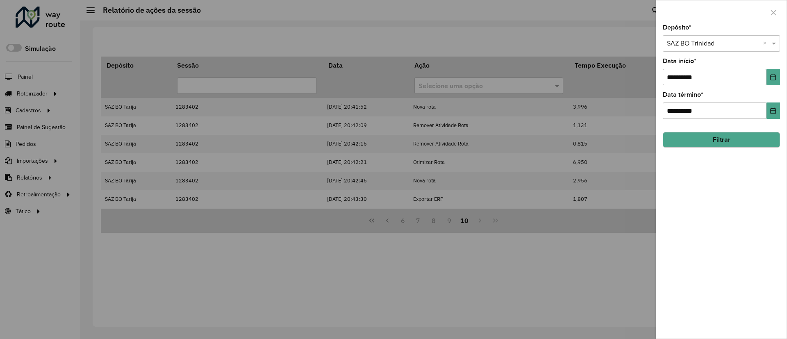
click at [717, 131] on hb-field-button "Filtrar" at bounding box center [720, 136] width 117 height 22
click at [722, 136] on button "Filtrar" at bounding box center [720, 140] width 117 height 16
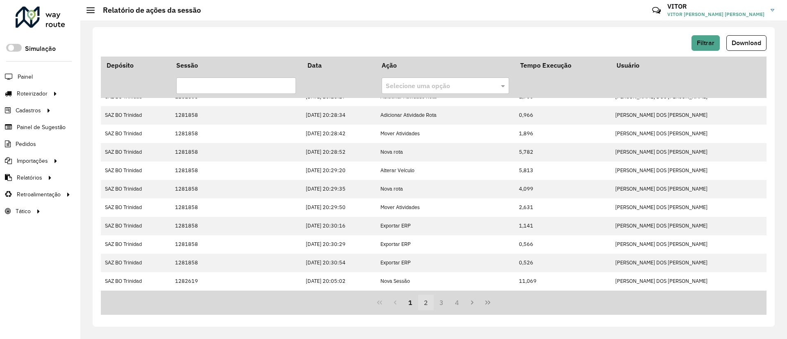
click at [427, 297] on button "2" at bounding box center [426, 303] width 16 height 16
click at [444, 306] on button "3" at bounding box center [441, 303] width 16 height 16
click at [459, 307] on button "4" at bounding box center [457, 303] width 16 height 16
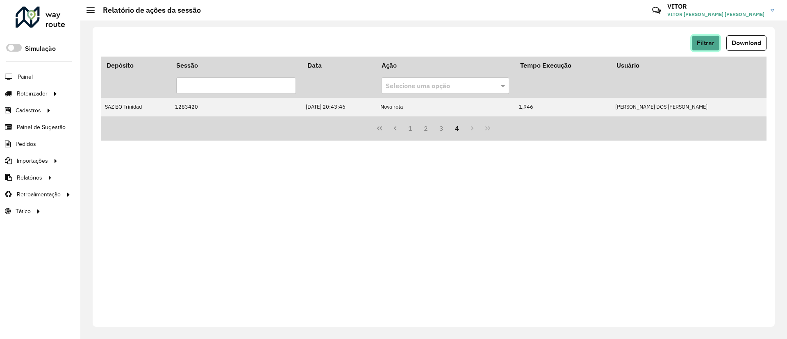
click at [697, 44] on span "Filtrar" at bounding box center [705, 42] width 18 height 7
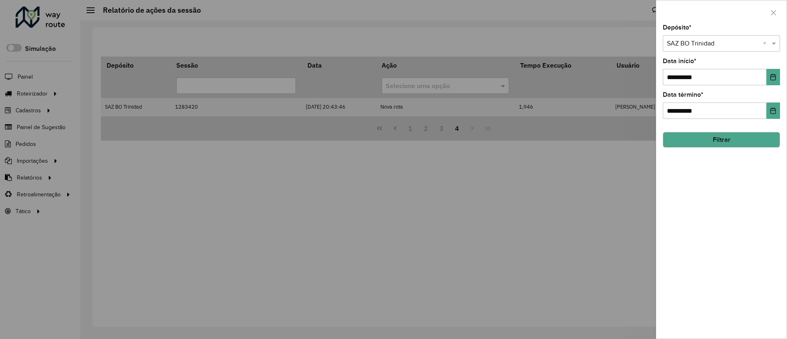
click at [696, 45] on input "text" at bounding box center [713, 44] width 93 height 10
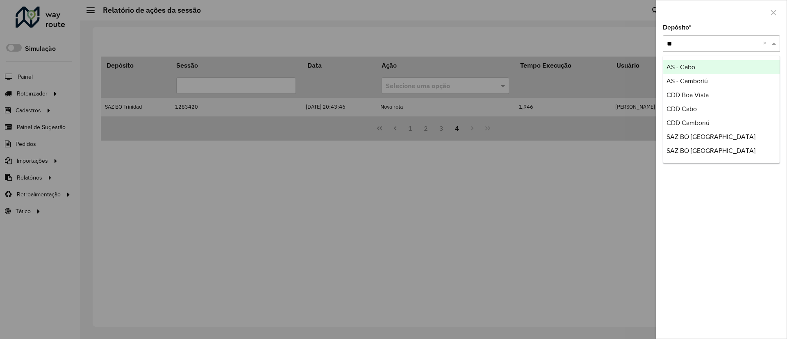
type input "**"
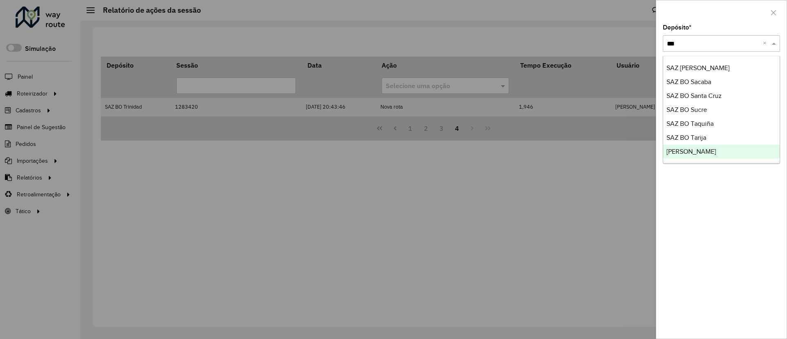
click at [729, 149] on div "[PERSON_NAME]" at bounding box center [721, 152] width 116 height 14
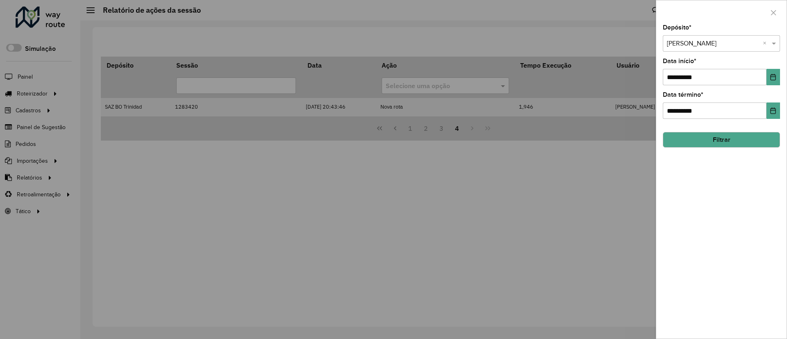
click at [722, 134] on button "Filtrar" at bounding box center [720, 140] width 117 height 16
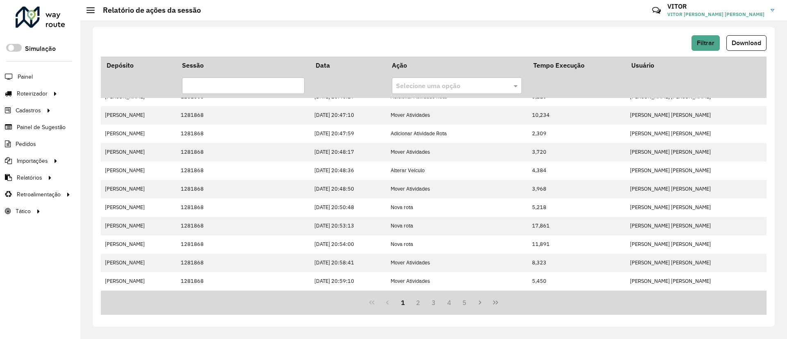
click at [496, 303] on icon "Last Page" at bounding box center [495, 302] width 5 height 4
click at [446, 302] on button "4" at bounding box center [449, 303] width 16 height 16
click at [435, 297] on button "3" at bounding box center [434, 303] width 16 height 16
click at [419, 296] on button "2" at bounding box center [418, 303] width 16 height 16
click at [697, 51] on div "Filtrar Download" at bounding box center [433, 45] width 665 height 21
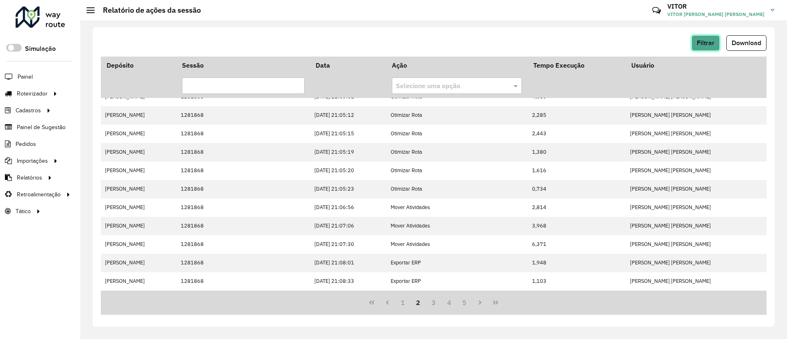
click at [698, 50] on button "Filtrar" at bounding box center [705, 43] width 28 height 16
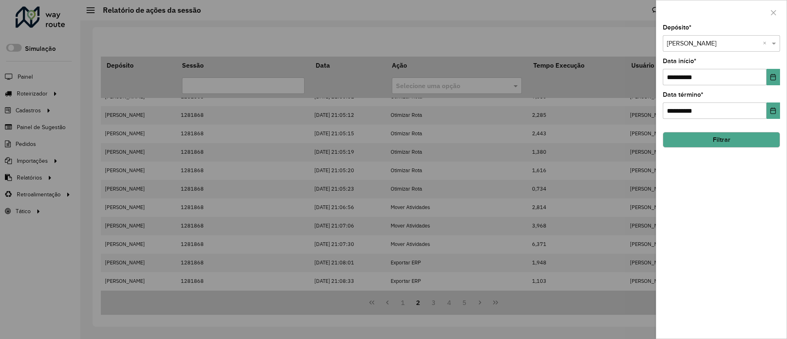
click at [706, 39] on input "text" at bounding box center [713, 44] width 93 height 10
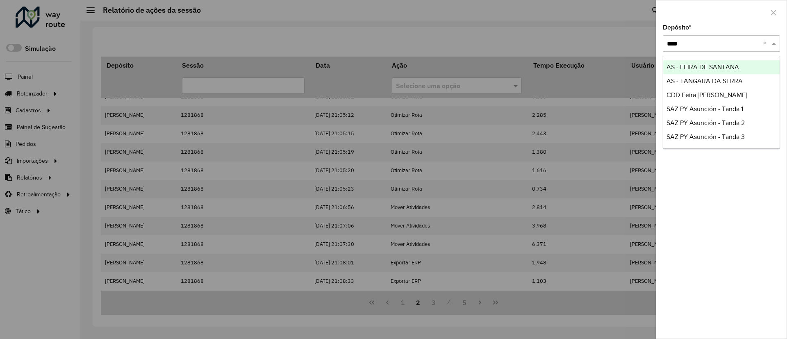
type input "*****"
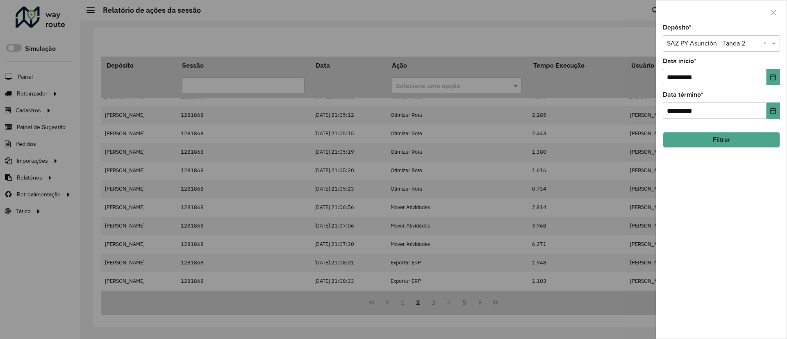
click at [740, 141] on button "Filtrar" at bounding box center [720, 140] width 117 height 16
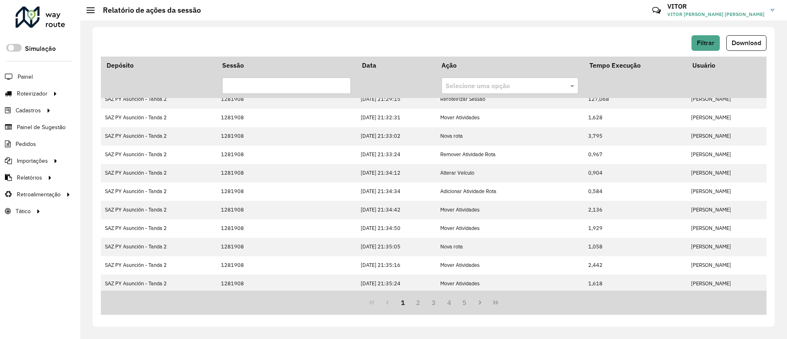
scroll to position [176, 0]
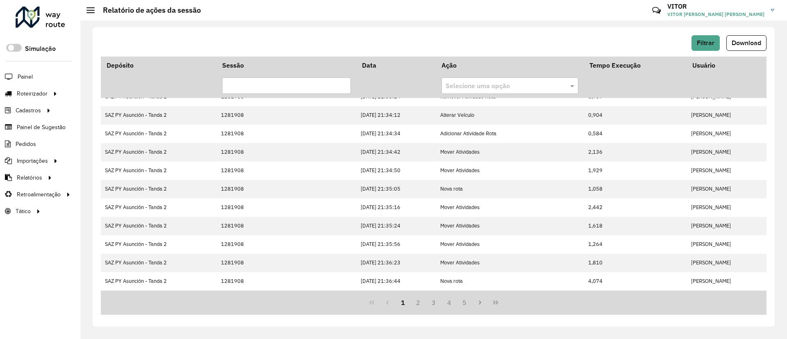
click at [497, 297] on button "Last Page" at bounding box center [496, 303] width 16 height 16
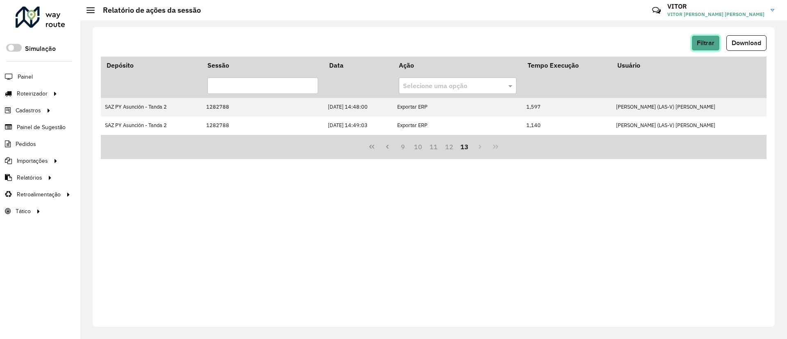
click at [717, 48] on button "Filtrar" at bounding box center [705, 43] width 28 height 16
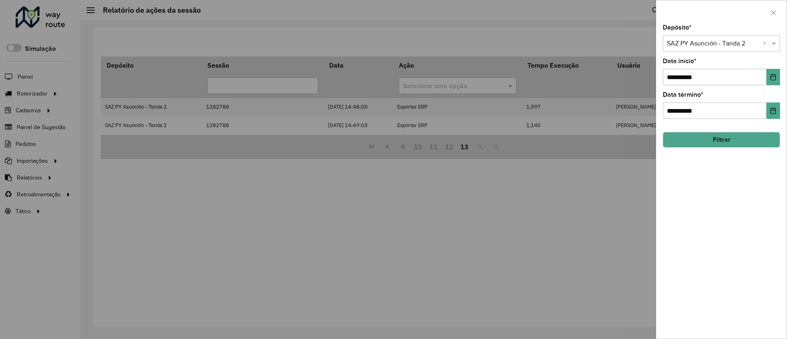
drag, startPoint x: 780, startPoint y: 76, endPoint x: 773, endPoint y: 79, distance: 6.6
click at [778, 76] on div "**********" at bounding box center [721, 182] width 130 height 314
click at [765, 84] on input "**********" at bounding box center [714, 77] width 104 height 16
click at [768, 81] on button "Choose Date" at bounding box center [773, 77] width 14 height 16
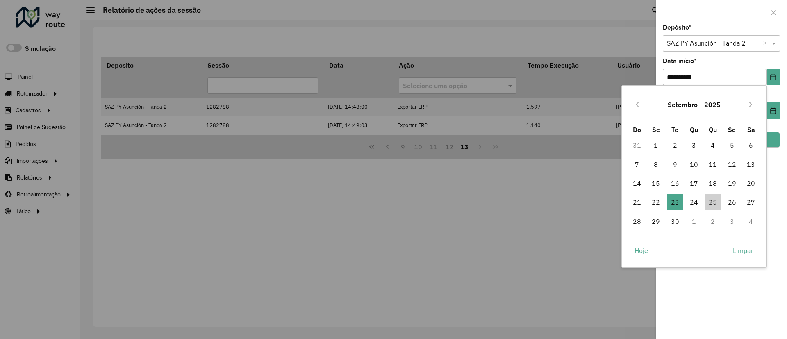
click at [712, 193] on td "25" at bounding box center [712, 202] width 19 height 19
click at [717, 200] on span "25" at bounding box center [712, 202] width 16 height 16
type input "**********"
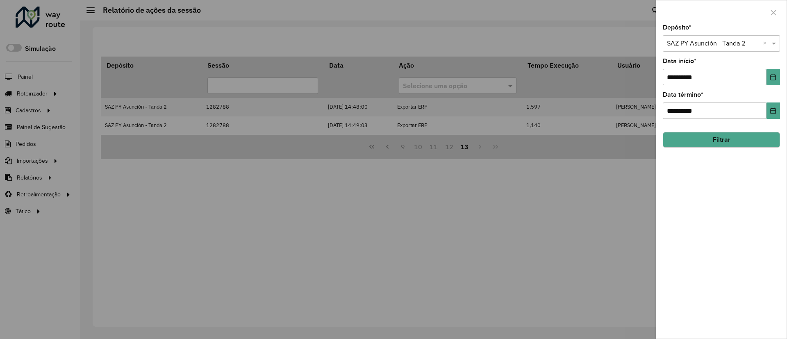
click at [728, 144] on button "Filtrar" at bounding box center [720, 140] width 117 height 16
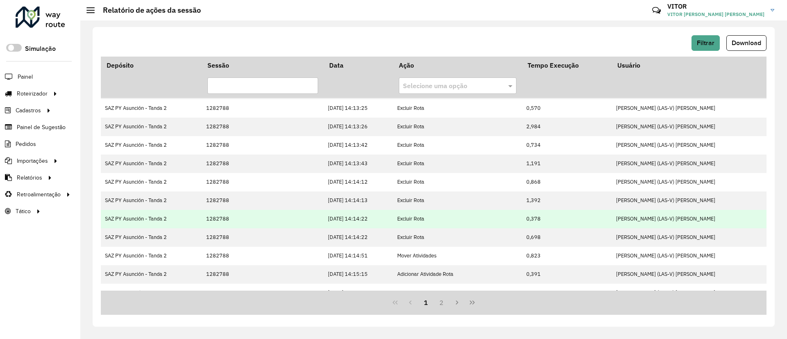
scroll to position [176, 0]
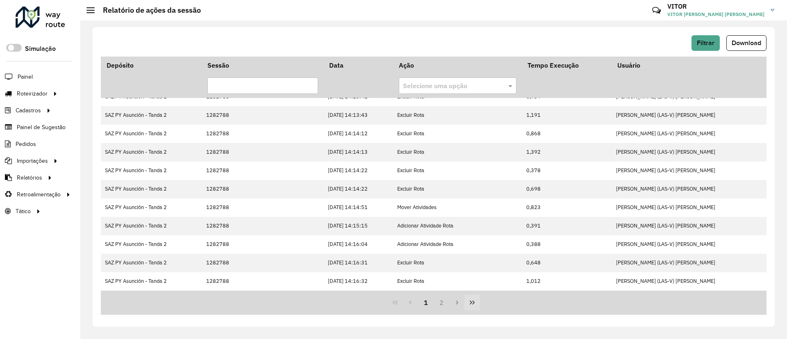
click at [475, 308] on button "Last Page" at bounding box center [472, 303] width 16 height 16
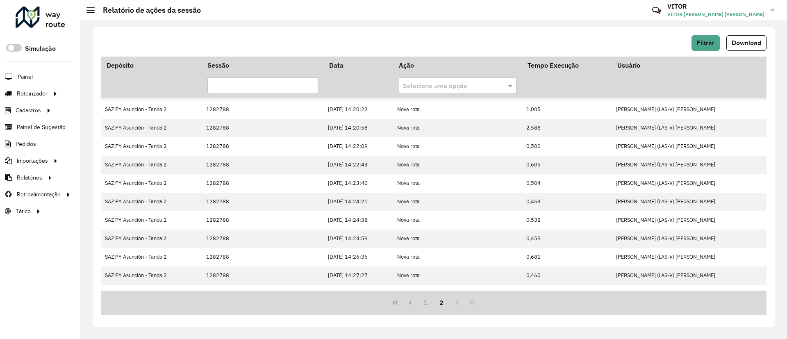
scroll to position [0, 0]
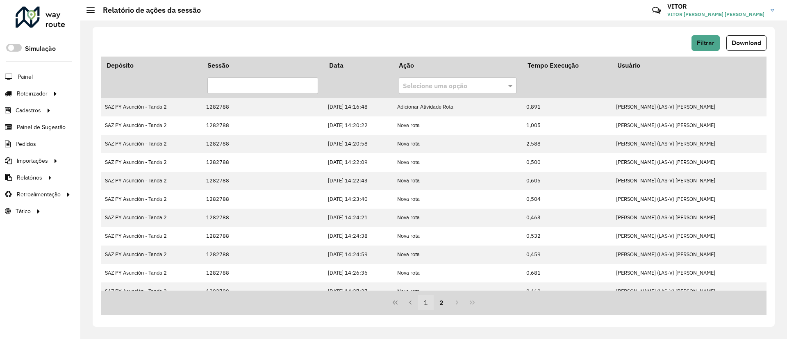
click at [429, 303] on button "1" at bounding box center [426, 303] width 16 height 16
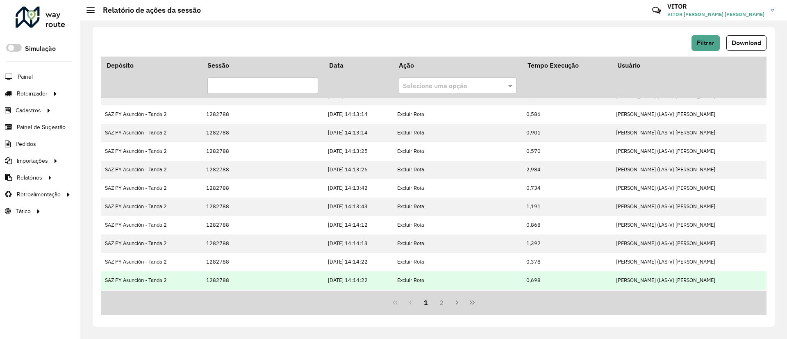
scroll to position [176, 0]
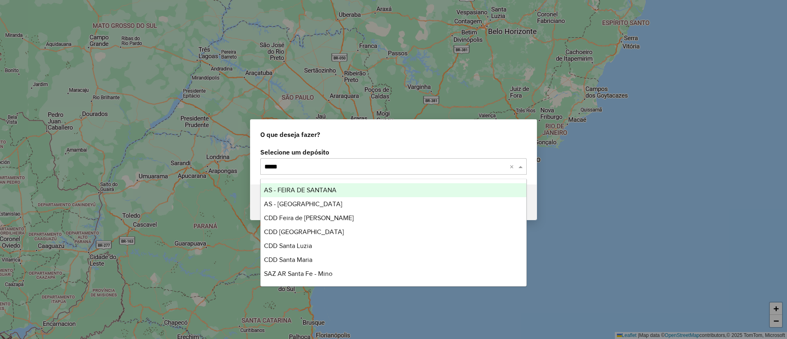
type input "*****"
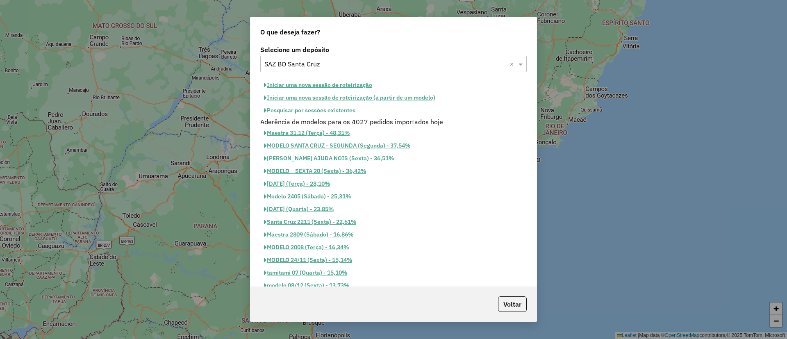
click at [303, 105] on button "Pesquisar por sessões existentes" at bounding box center [309, 110] width 99 height 13
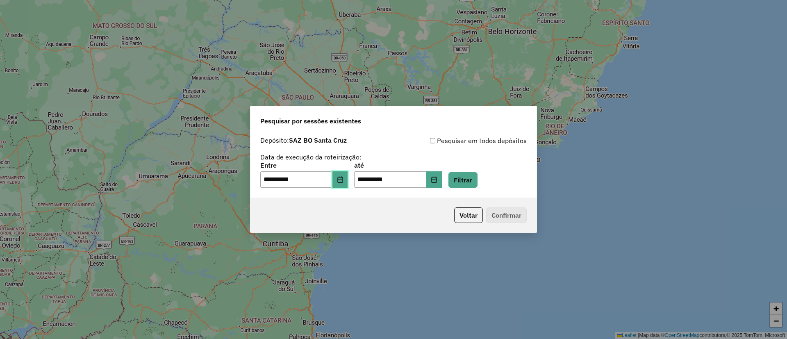
click at [345, 175] on button "Choose Date" at bounding box center [340, 179] width 16 height 16
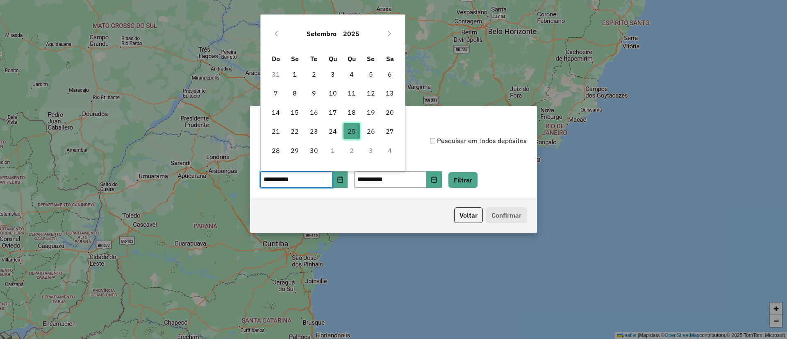
click at [354, 130] on span "25" at bounding box center [351, 131] width 16 height 16
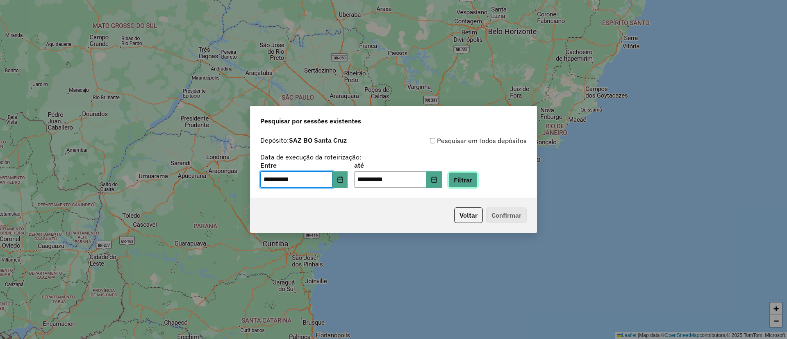
click at [474, 178] on button "Filtrar" at bounding box center [462, 180] width 29 height 16
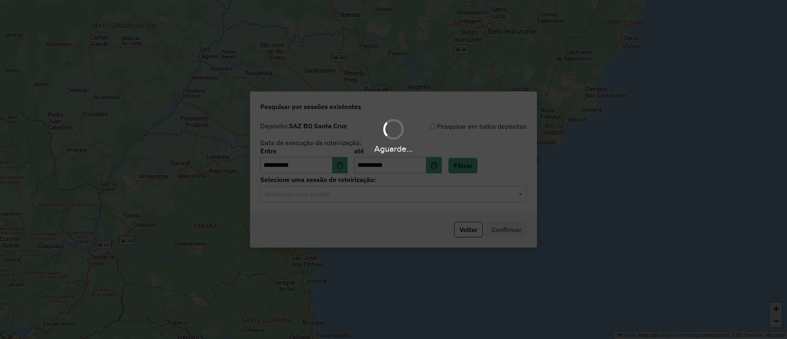
click at [408, 193] on hb-app "**********" at bounding box center [393, 169] width 787 height 339
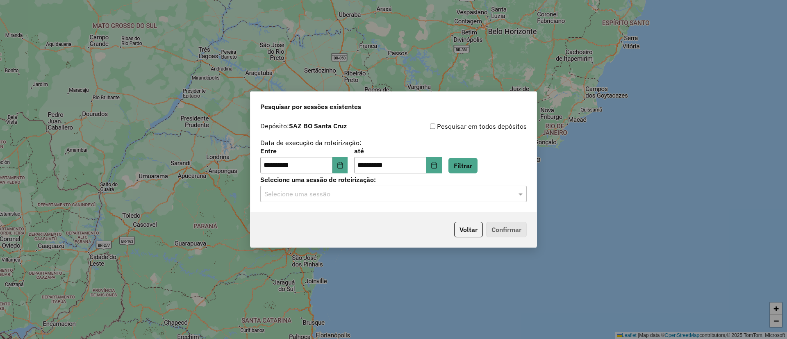
click at [408, 193] on input "text" at bounding box center [385, 194] width 242 height 10
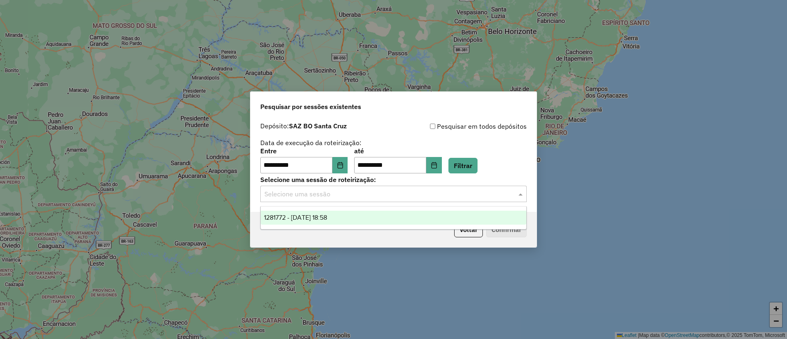
click at [414, 218] on div "1281772 - 25/09/2025 18:58" at bounding box center [393, 218] width 265 height 14
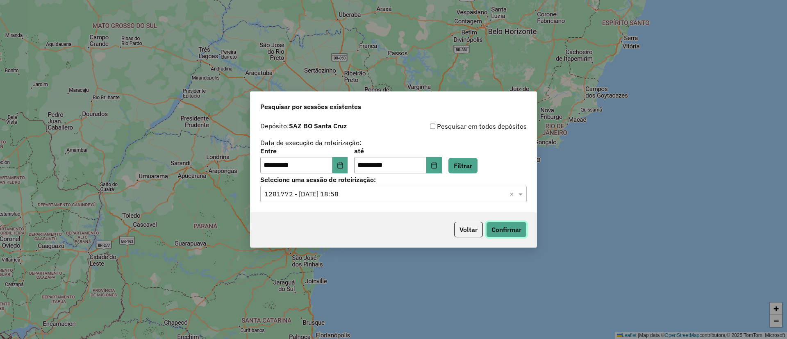
click at [504, 233] on button "Confirmar" at bounding box center [506, 230] width 41 height 16
click at [472, 165] on button "Filtrar" at bounding box center [462, 166] width 29 height 16
click at [517, 226] on button "Confirmar" at bounding box center [506, 230] width 41 height 16
click at [466, 195] on input "text" at bounding box center [385, 194] width 242 height 10
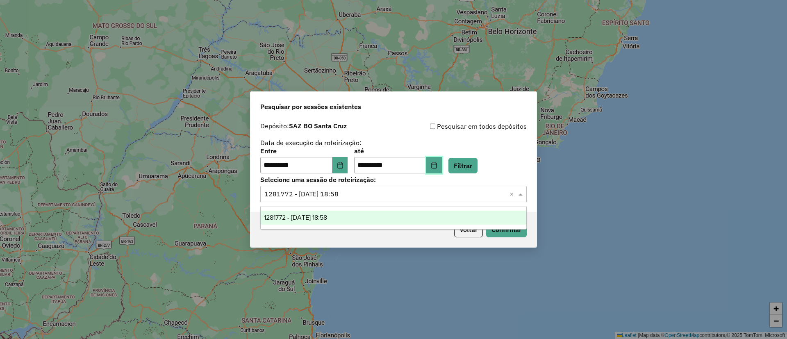
click at [439, 168] on button "Choose Date" at bounding box center [434, 165] width 16 height 16
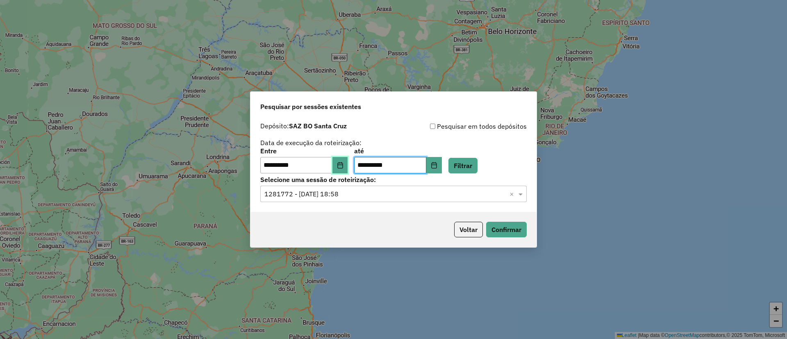
click at [342, 164] on icon "Choose Date" at bounding box center [339, 165] width 5 height 7
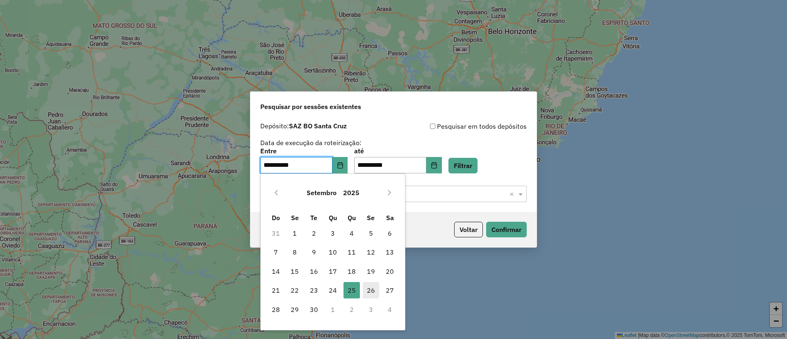
click at [376, 284] on span "26" at bounding box center [371, 290] width 16 height 16
type input "**********"
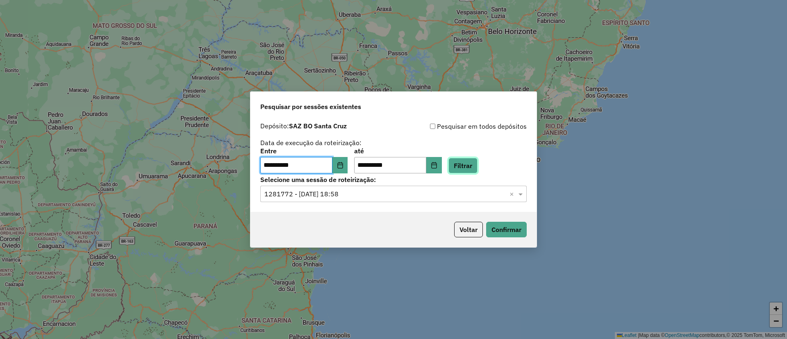
click at [470, 163] on button "Filtrar" at bounding box center [462, 166] width 29 height 16
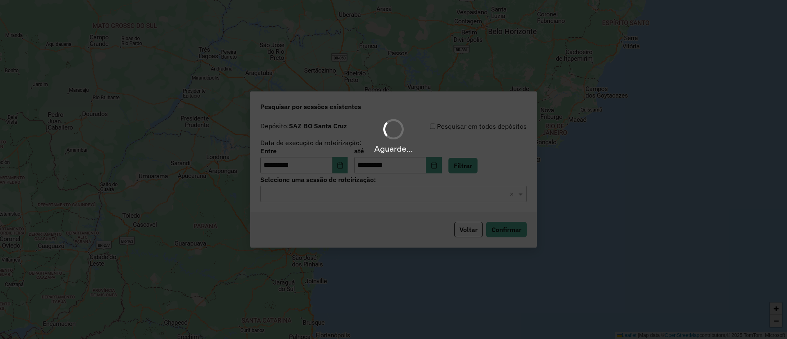
click at [414, 194] on hb-app "**********" at bounding box center [393, 169] width 787 height 339
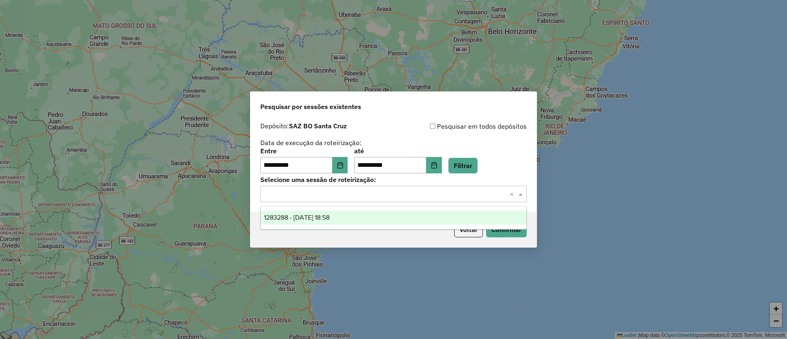
click at [415, 195] on input "text" at bounding box center [385, 194] width 242 height 10
click at [406, 206] on ng-dropdown-panel "1283288 - 26/09/2025 18:58" at bounding box center [393, 217] width 266 height 23
click at [410, 213] on div "1283288 - 26/09/2025 18:58" at bounding box center [393, 218] width 265 height 14
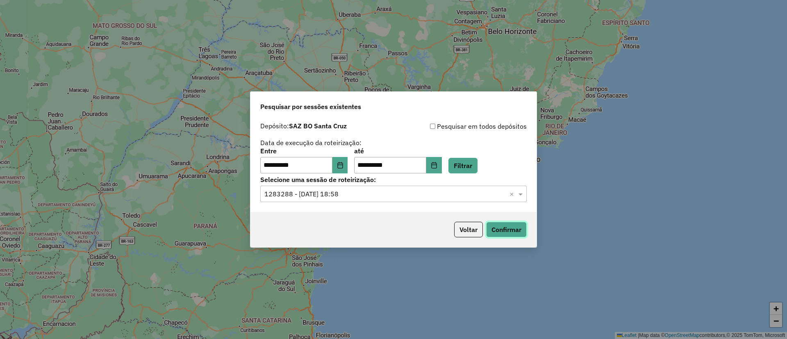
click at [508, 228] on button "Confirmar" at bounding box center [506, 230] width 41 height 16
click at [465, 226] on button "Voltar" at bounding box center [468, 230] width 29 height 16
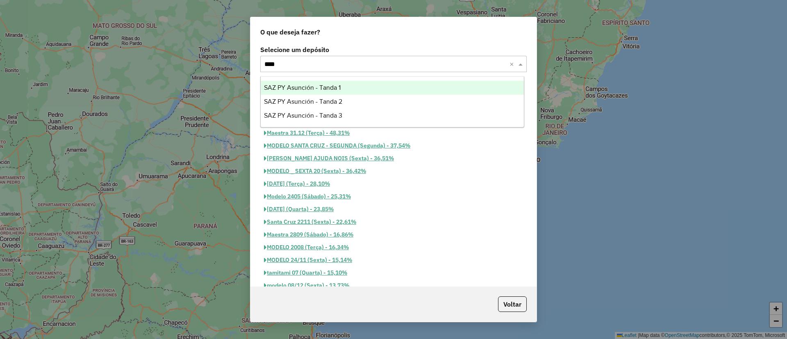
type input "*****"
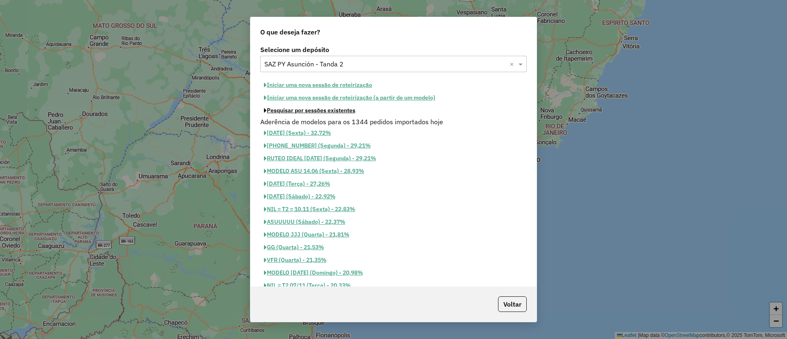
click at [341, 112] on button "Pesquisar por sessões existentes" at bounding box center [309, 110] width 99 height 13
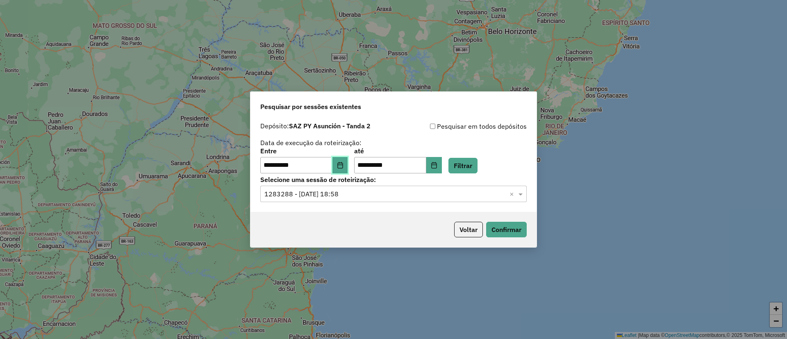
click at [343, 162] on icon "Choose Date" at bounding box center [340, 165] width 7 height 7
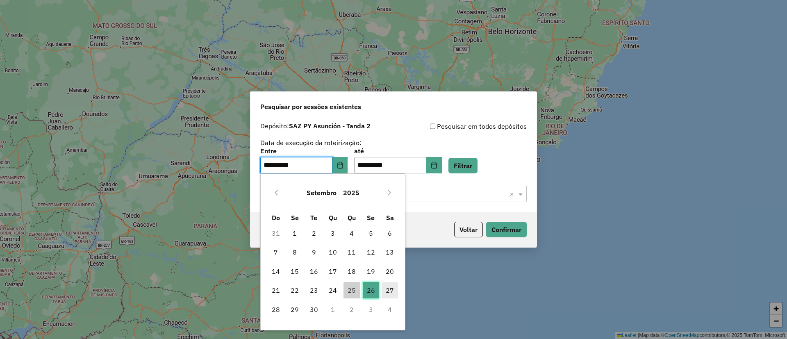
drag, startPoint x: 377, startPoint y: 294, endPoint x: 383, endPoint y: 284, distance: 11.4
click at [376, 294] on span "26" at bounding box center [371, 290] width 16 height 16
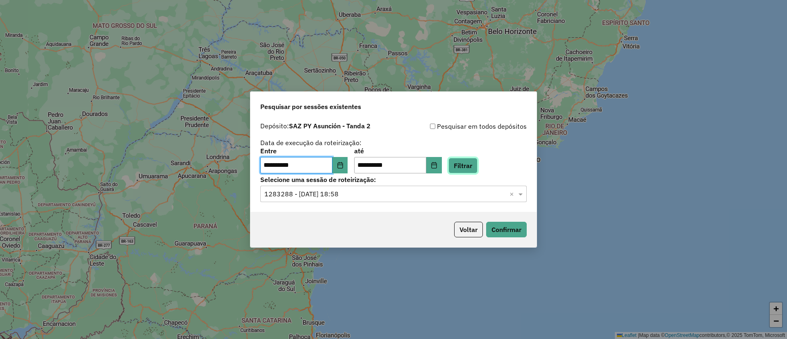
click at [472, 170] on button "Filtrar" at bounding box center [462, 166] width 29 height 16
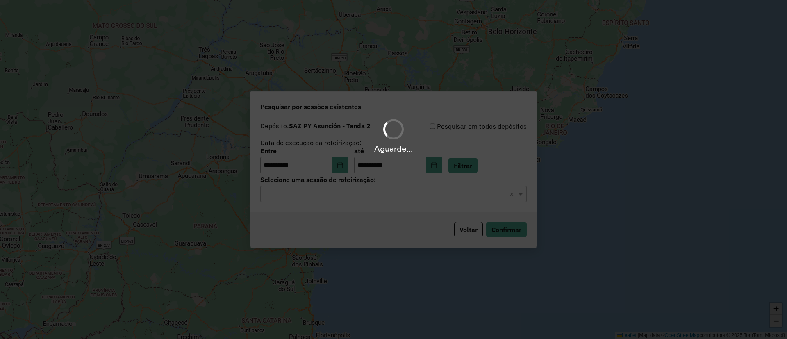
click at [343, 193] on div "Aguarde..." at bounding box center [393, 169] width 787 height 339
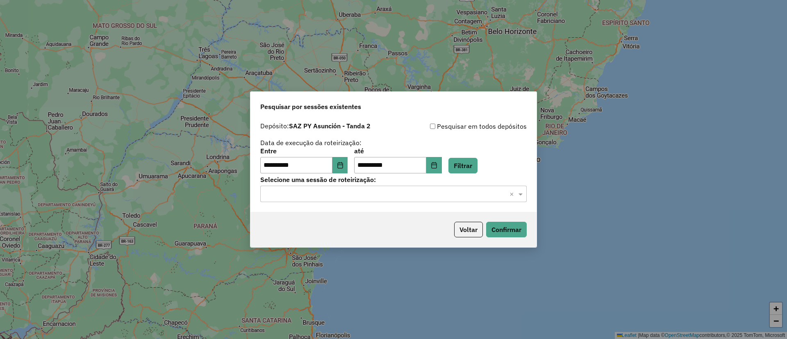
click at [346, 197] on input "text" at bounding box center [385, 194] width 242 height 10
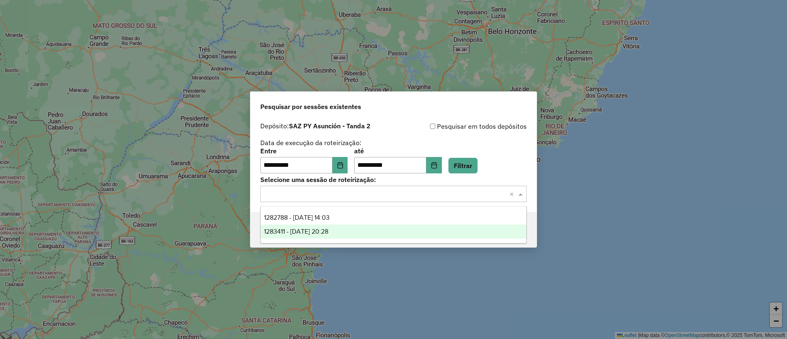
click at [370, 228] on div "1283411 - 26/09/2025 20:28" at bounding box center [393, 231] width 265 height 14
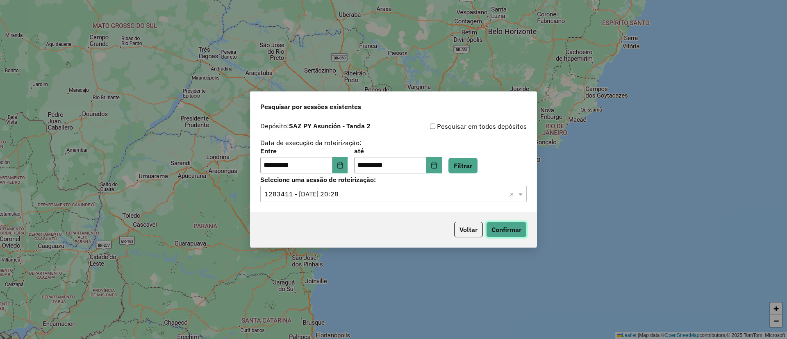
click at [509, 233] on button "Confirmar" at bounding box center [506, 230] width 41 height 16
click at [490, 231] on button "Confirmar" at bounding box center [506, 230] width 41 height 16
click at [476, 225] on button "Voltar" at bounding box center [468, 230] width 29 height 16
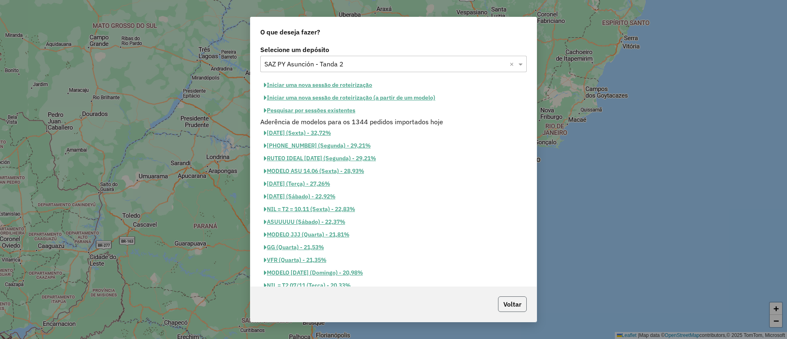
click at [508, 307] on button "Voltar" at bounding box center [512, 304] width 29 height 16
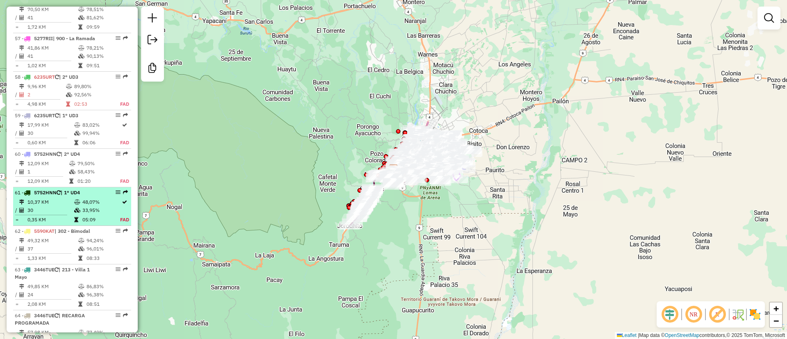
scroll to position [2844, 0]
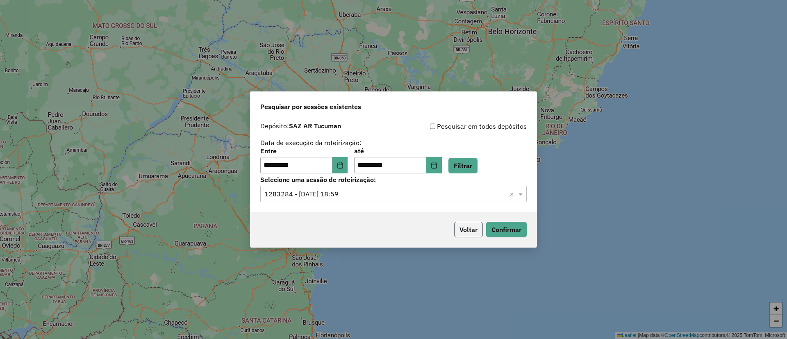
click at [455, 224] on button "Voltar" at bounding box center [468, 230] width 29 height 16
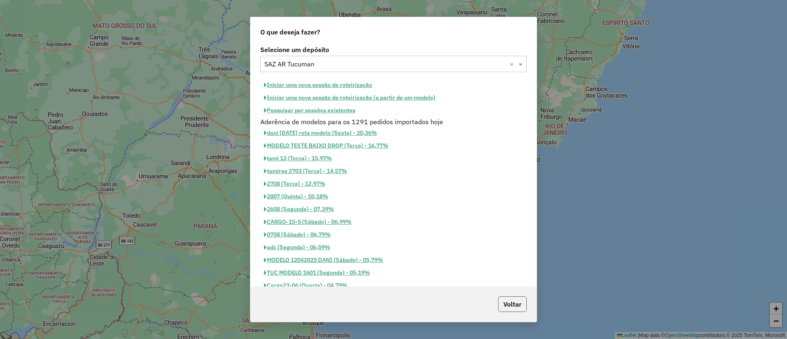
click at [509, 297] on button "Voltar" at bounding box center [512, 304] width 29 height 16
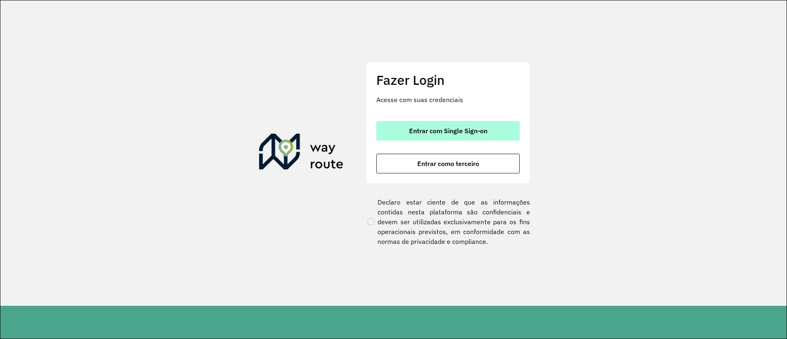
click at [425, 125] on button "Entrar com Single Sign-on" at bounding box center [447, 131] width 143 height 20
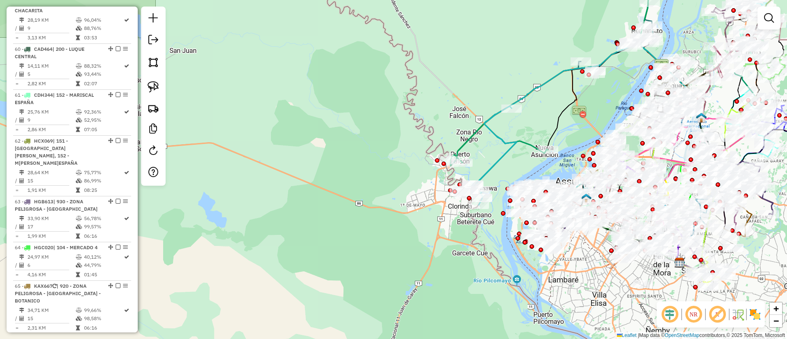
scroll to position [3292, 0]
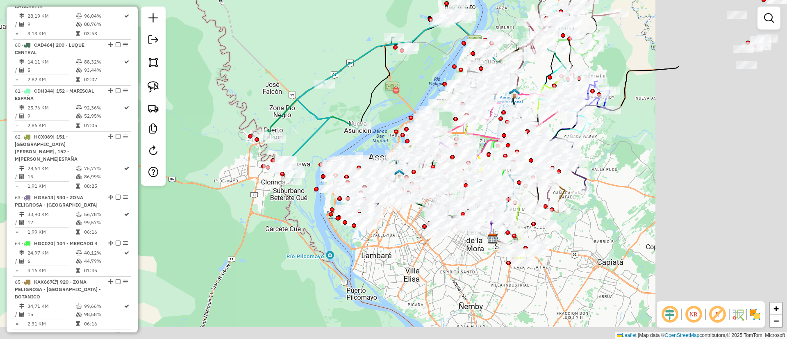
drag, startPoint x: 440, startPoint y: 88, endPoint x: 276, endPoint y: 70, distance: 164.5
click at [258, 64] on div "Janela de atendimento Grade de atendimento Capacidade Transportadoras Veículos …" at bounding box center [393, 169] width 787 height 339
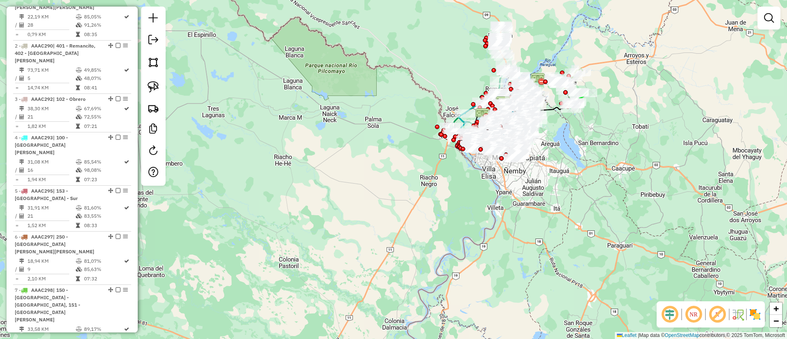
scroll to position [0, 0]
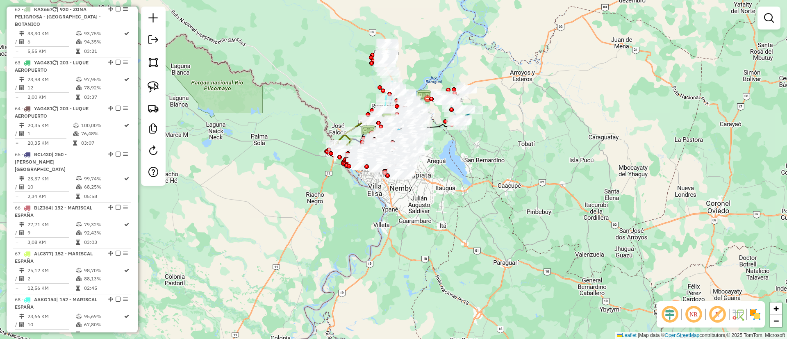
scroll to position [3132, 0]
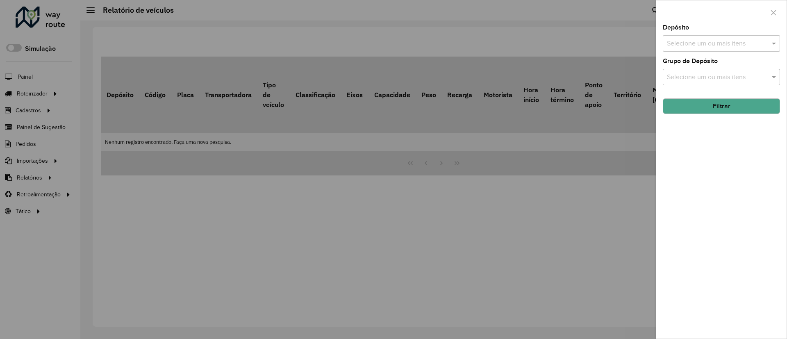
click at [49, 121] on div at bounding box center [393, 169] width 787 height 339
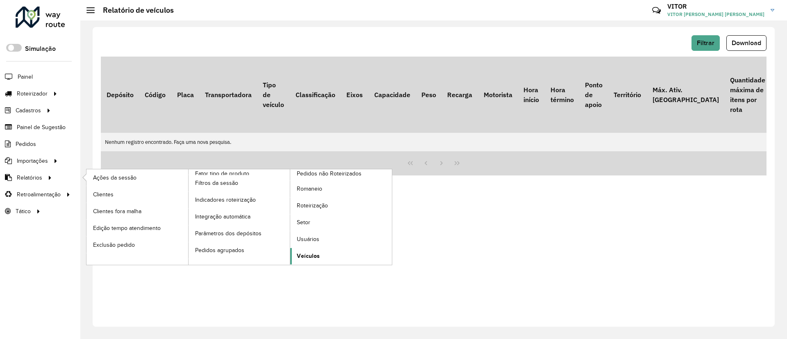
click at [305, 252] on span "Veículos" at bounding box center [308, 256] width 23 height 9
click at [317, 253] on span "Veículos" at bounding box center [308, 256] width 23 height 9
click at [318, 253] on span "Veículos" at bounding box center [308, 256] width 23 height 9
click at [304, 190] on span "Romaneio" at bounding box center [310, 188] width 27 height 9
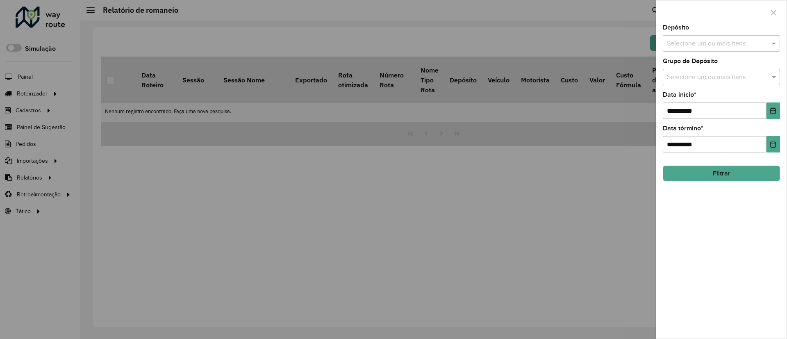
click at [731, 43] on input "text" at bounding box center [716, 44] width 105 height 10
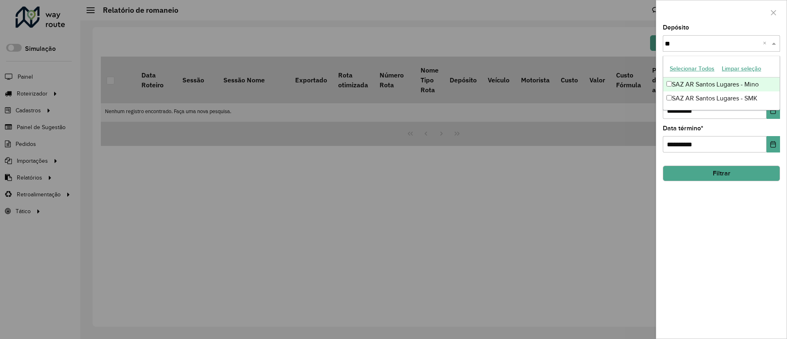
type input "*"
type input "***"
click at [737, 84] on div "SAZ BO Oruro" at bounding box center [721, 84] width 116 height 14
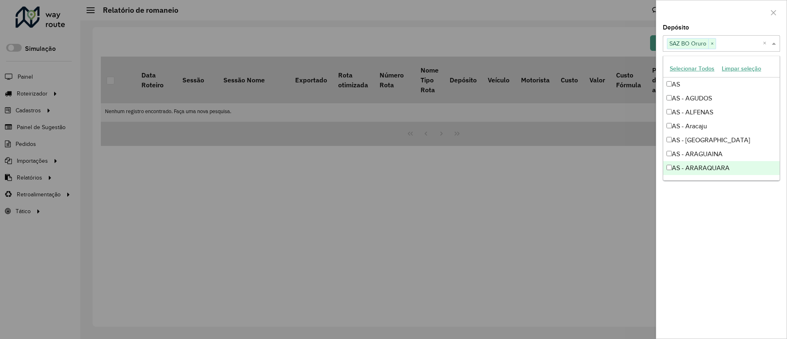
click at [760, 243] on div "**********" at bounding box center [721, 182] width 130 height 314
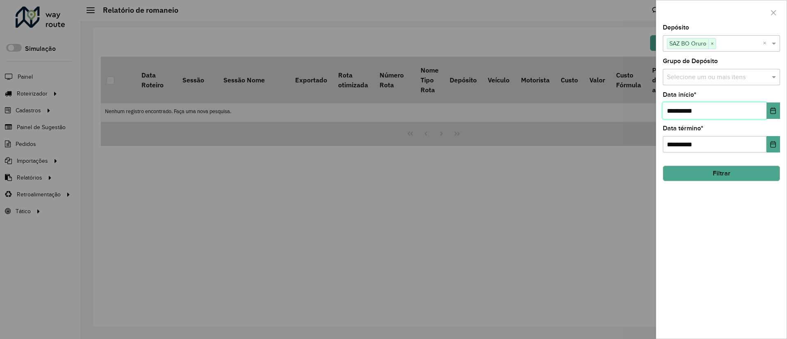
click at [761, 118] on input "**********" at bounding box center [714, 110] width 104 height 16
click at [764, 115] on input "**********" at bounding box center [714, 110] width 104 height 16
click at [765, 114] on span "**********" at bounding box center [720, 110] width 117 height 16
click at [766, 116] on button "Choose Date" at bounding box center [773, 110] width 14 height 16
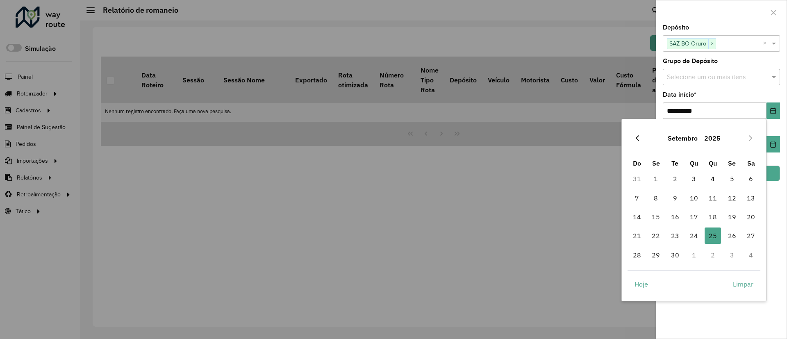
click at [642, 140] on button "Previous Month" at bounding box center [636, 138] width 13 height 13
click at [675, 178] on span "1" at bounding box center [675, 178] width 16 height 16
type input "**********"
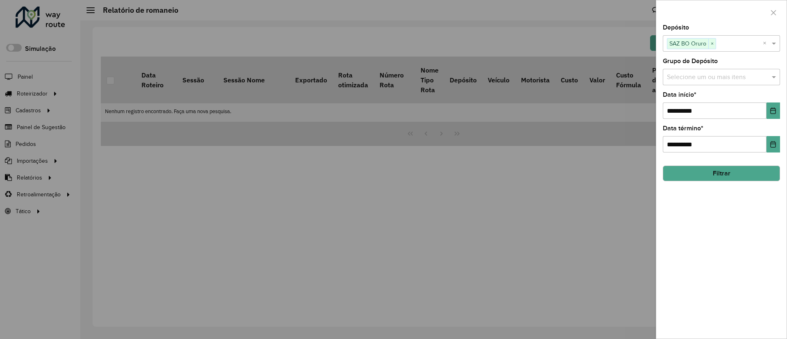
click at [742, 181] on button "Filtrar" at bounding box center [720, 174] width 117 height 16
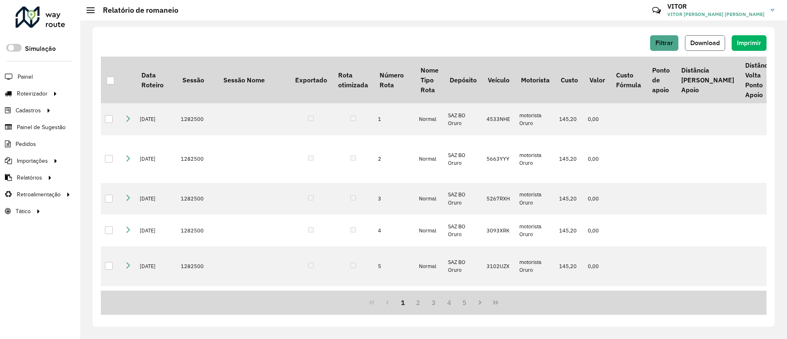
click at [706, 43] on span "Download" at bounding box center [704, 42] width 29 height 7
